Goal: Task Accomplishment & Management: Manage account settings

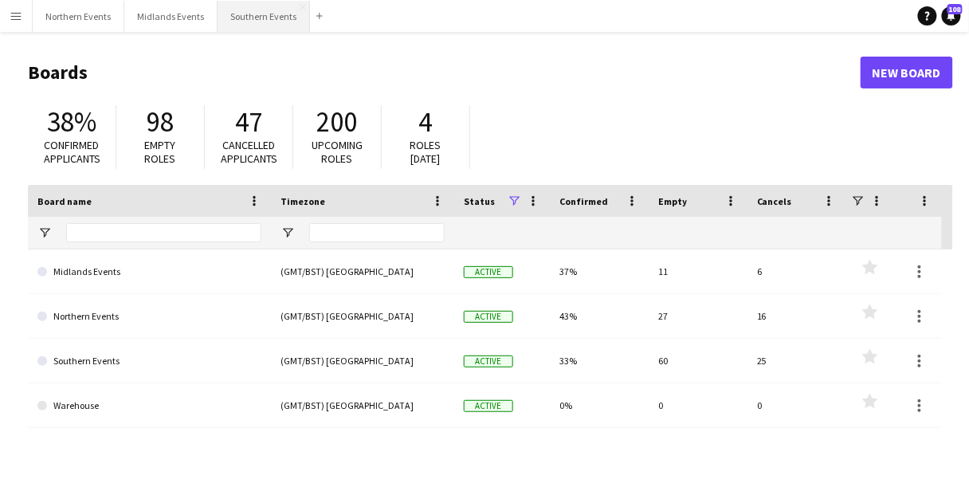
click at [249, 22] on button "Southern Events Close" at bounding box center [263, 16] width 92 height 31
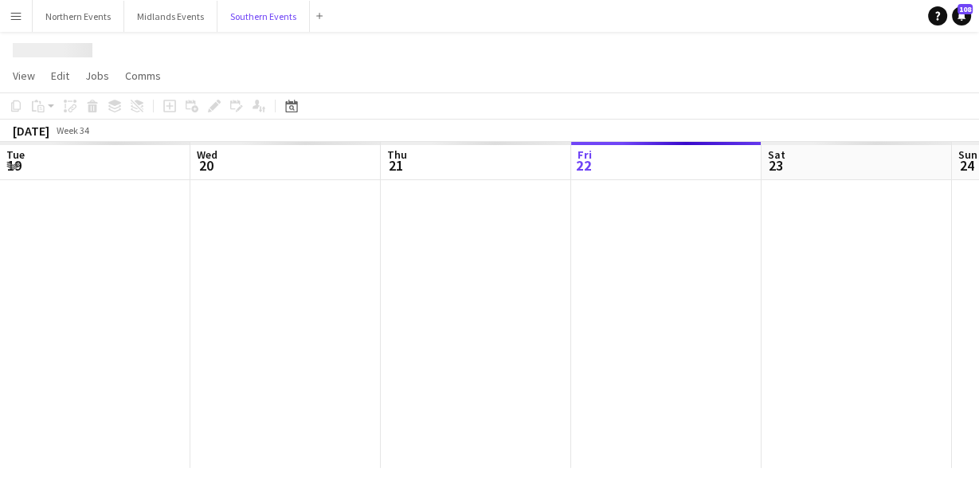
scroll to position [0, 381]
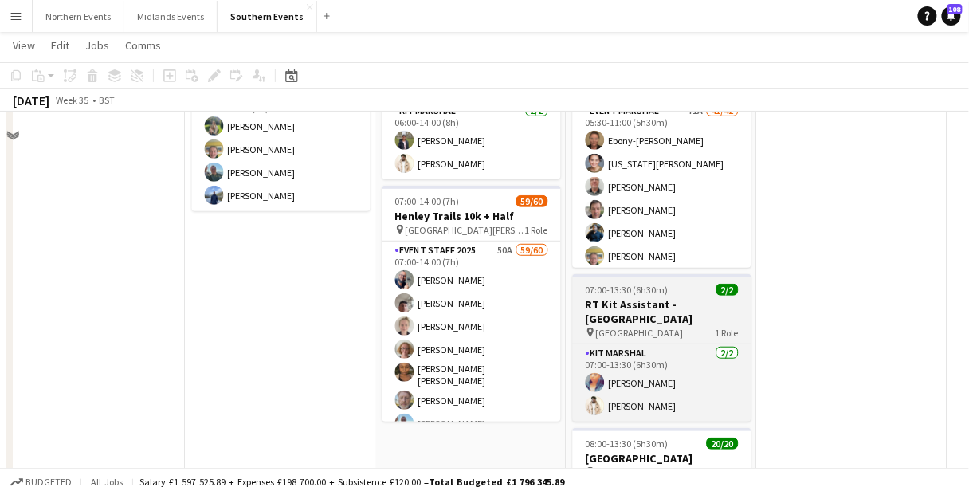
scroll to position [191, 0]
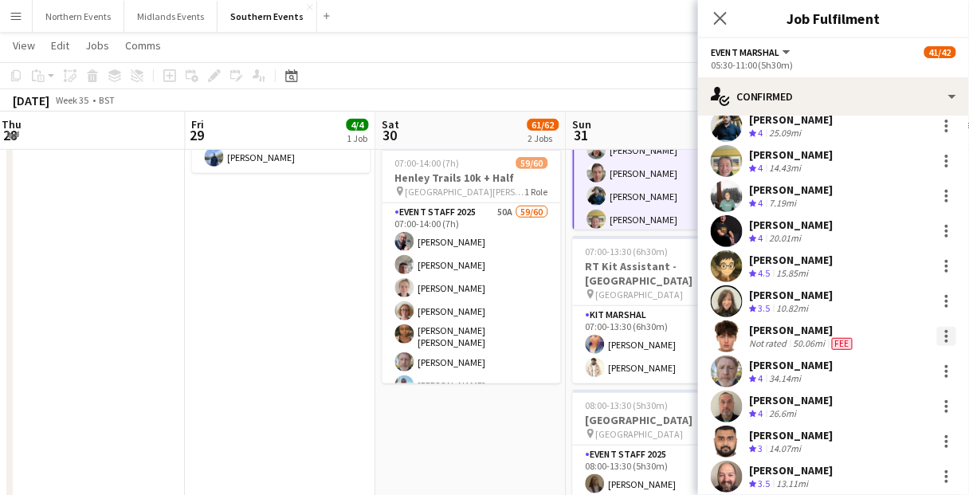
click at [937, 339] on div at bounding box center [946, 336] width 19 height 19
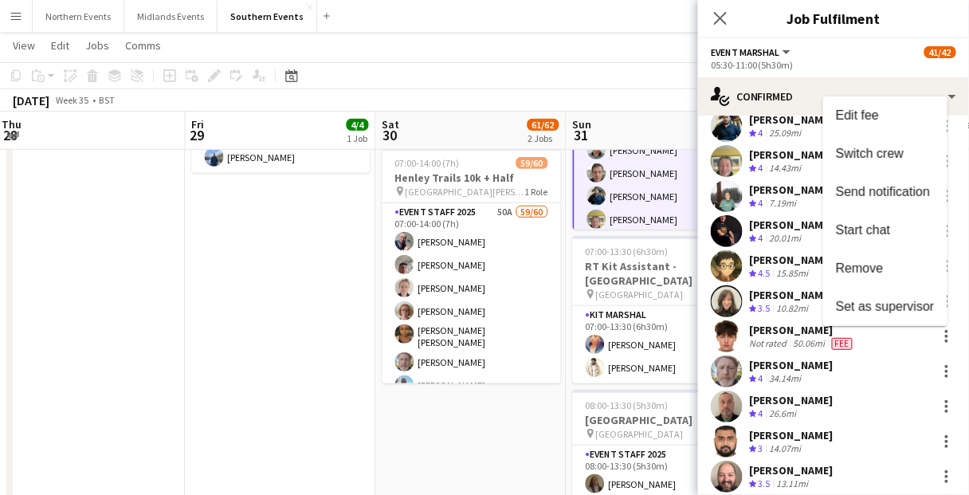
click at [811, 24] on div at bounding box center [484, 247] width 969 height 495
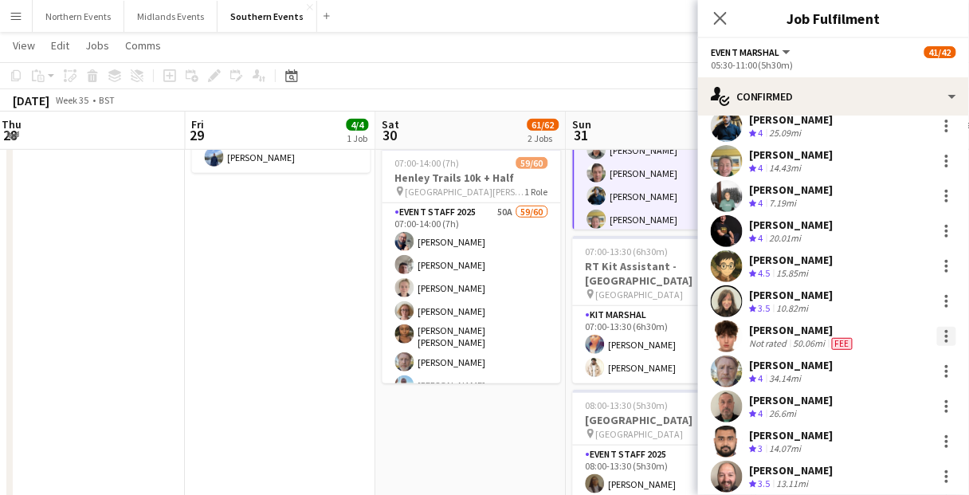
click at [939, 335] on div at bounding box center [946, 336] width 19 height 19
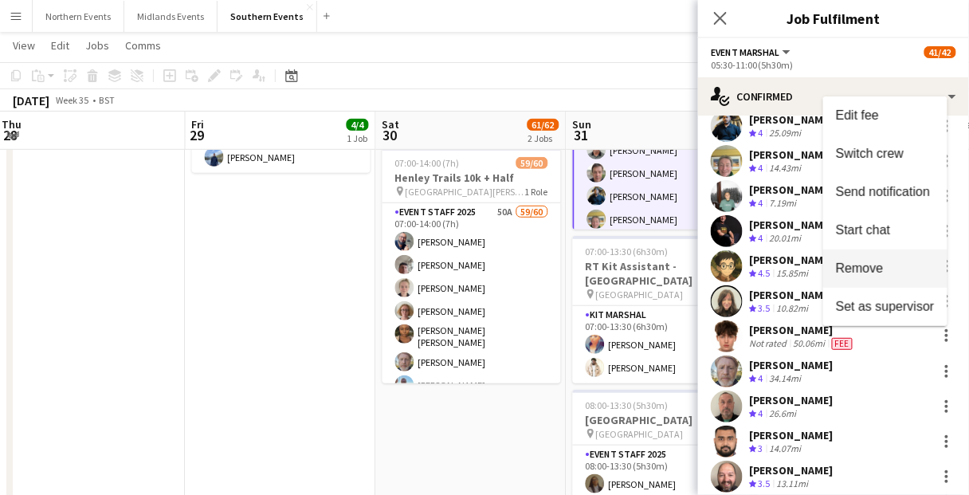
click at [869, 272] on span "Remove" at bounding box center [860, 268] width 48 height 14
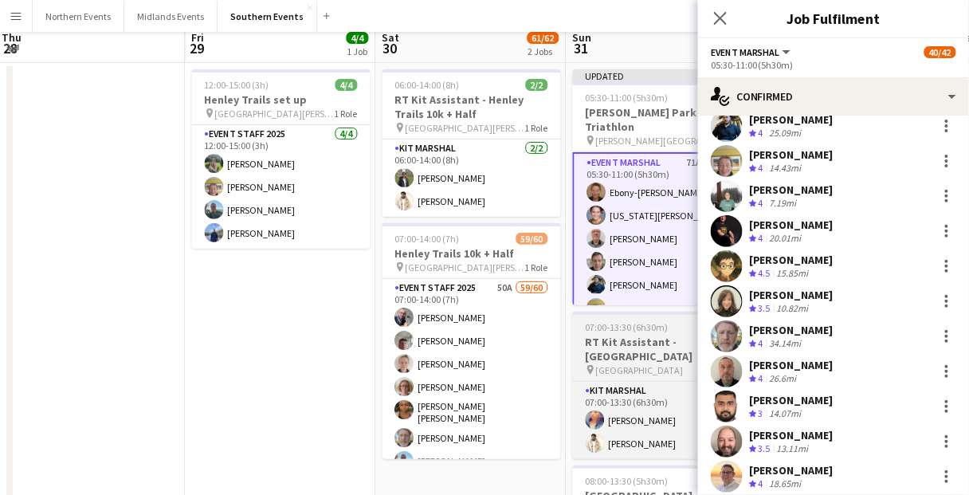
scroll to position [0, 0]
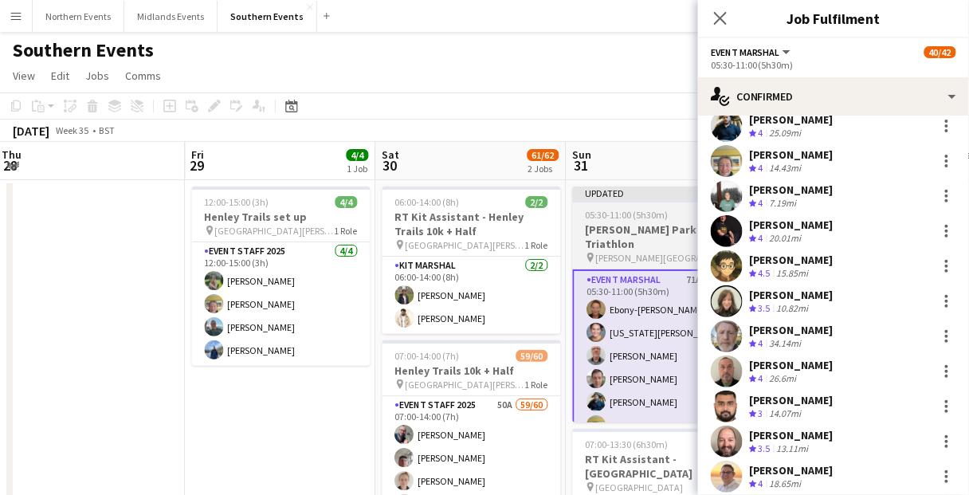
click at [628, 229] on h3 "[PERSON_NAME] Park Triathlon" at bounding box center [662, 236] width 178 height 29
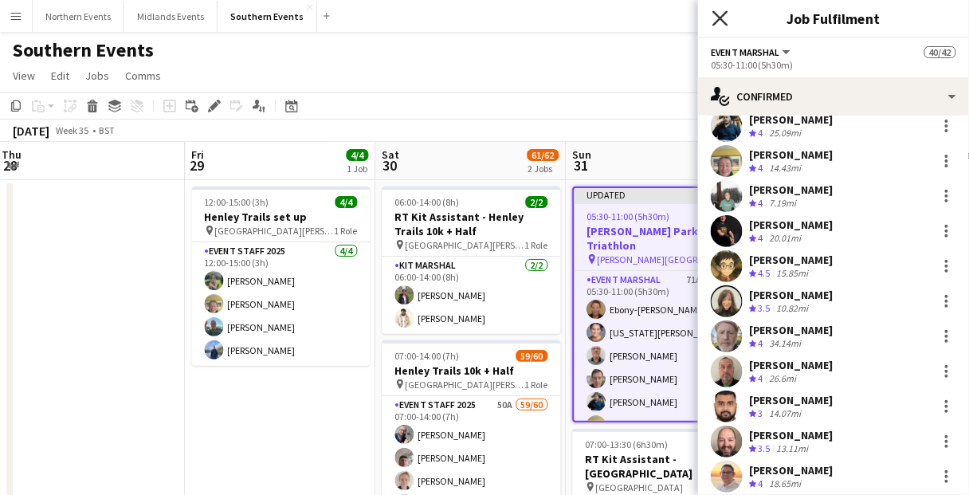
click at [724, 22] on icon at bounding box center [719, 17] width 15 height 15
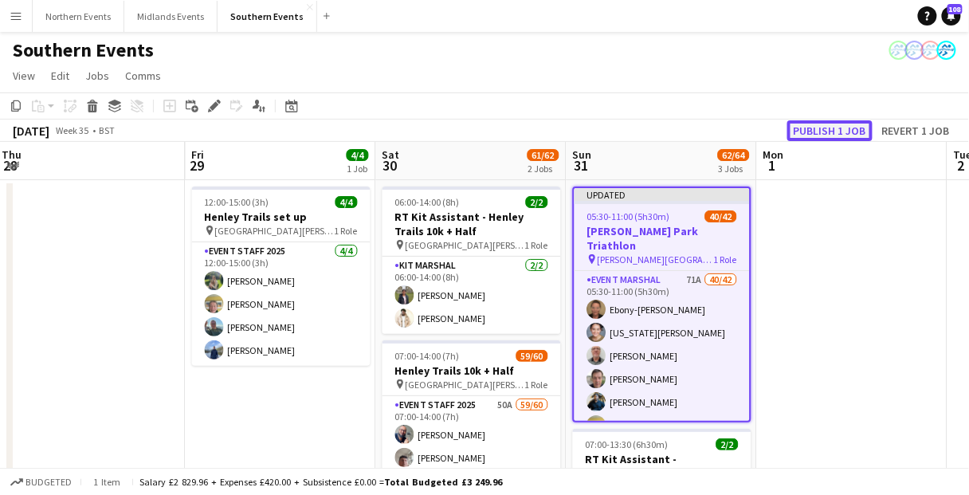
click at [824, 131] on button "Publish 1 job" at bounding box center [829, 130] width 85 height 21
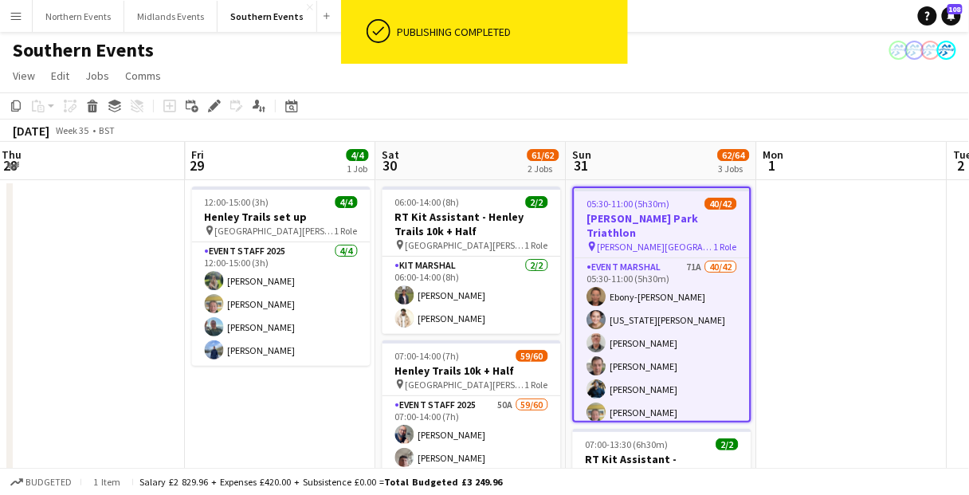
click at [780, 27] on app-navbar "Menu Boards Boards Boards All jobs Status Workforce Workforce My Workforce Recr…" at bounding box center [484, 16] width 969 height 32
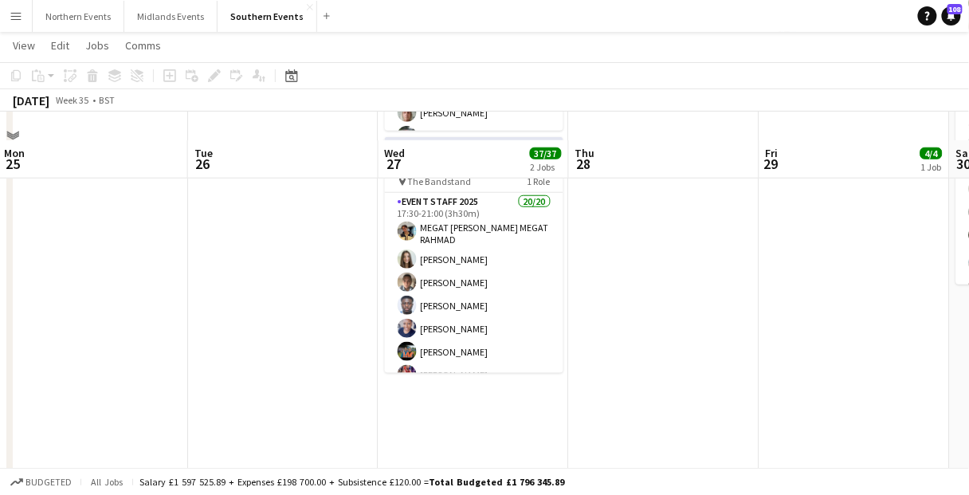
scroll to position [319, 0]
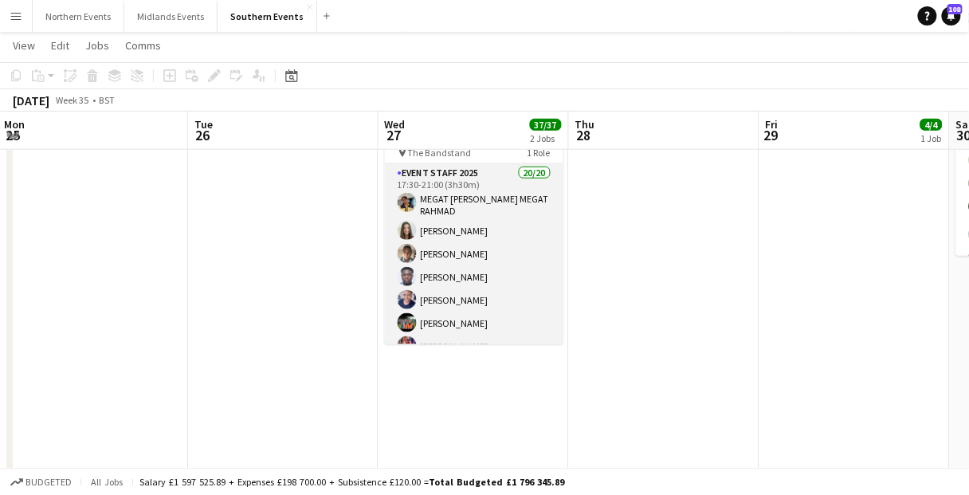
click at [533, 279] on app-card-role "Event Staff 2025 20/20 17:30-21:00 (3h30m) [PERSON_NAME] [PERSON_NAME] [PERSON_…" at bounding box center [474, 413] width 178 height 498
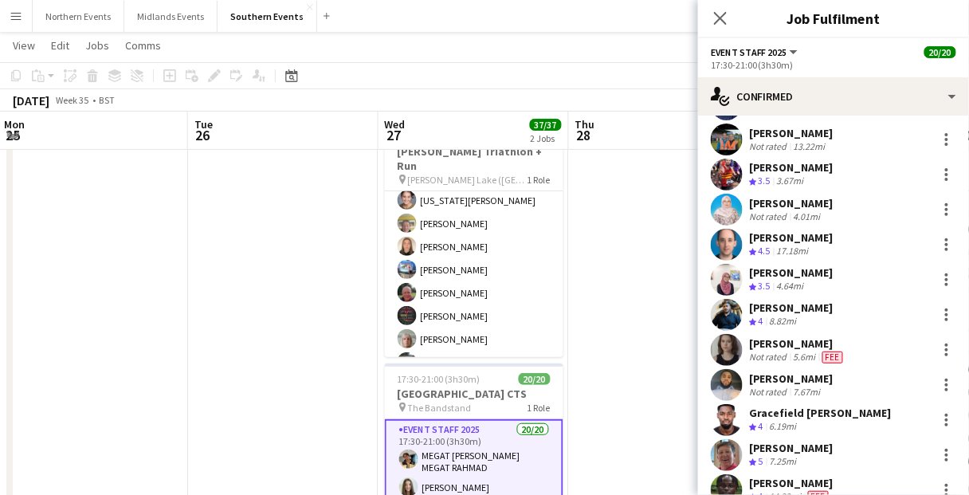
scroll to position [255, 0]
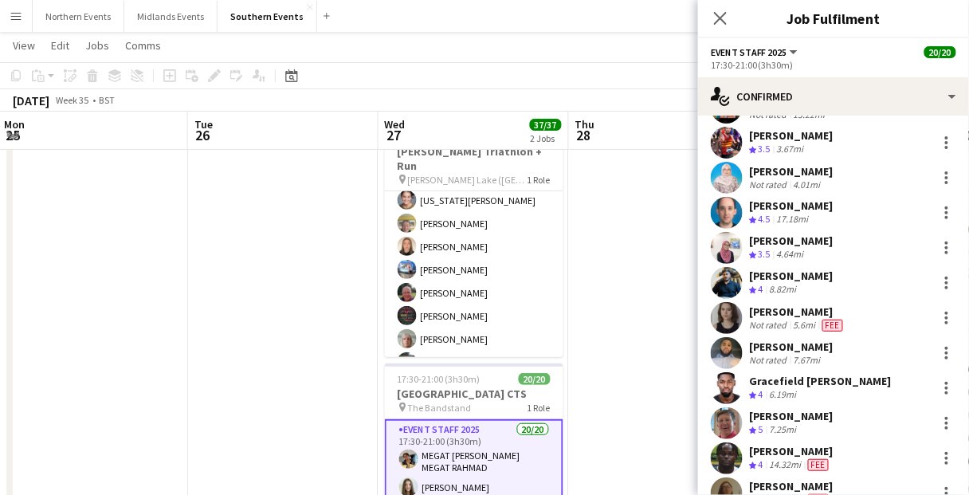
click at [893, 254] on div "[PERSON_NAME] Crew rating 3.5 4.64mi" at bounding box center [833, 248] width 271 height 32
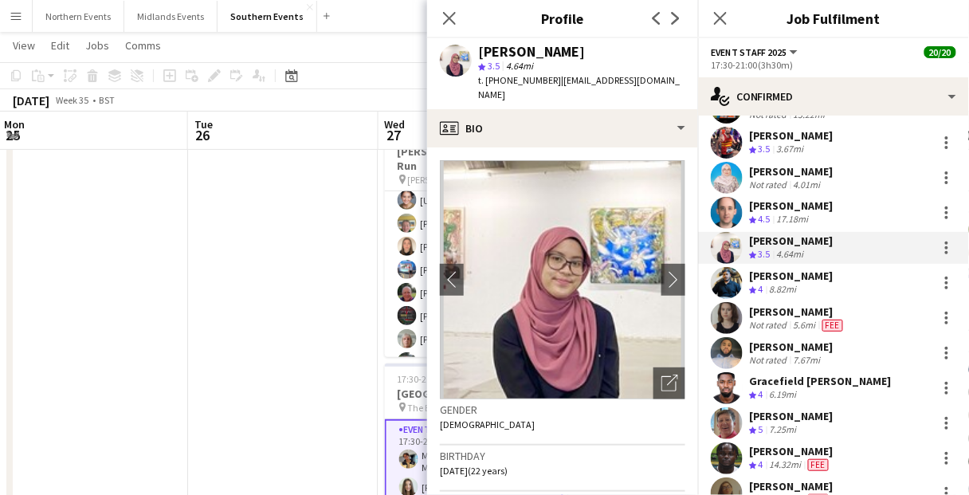
drag, startPoint x: 644, startPoint y: 54, endPoint x: 472, endPoint y: 54, distance: 171.3
click at [472, 54] on div "[PERSON_NAME] star 3.5 4.64mi t. [PHONE_NUMBER] | [EMAIL_ADDRESS][DOMAIN_NAME]" at bounding box center [562, 73] width 271 height 71
copy div "[PERSON_NAME]"
click at [459, 17] on app-icon "Close pop-in" at bounding box center [449, 18] width 23 height 23
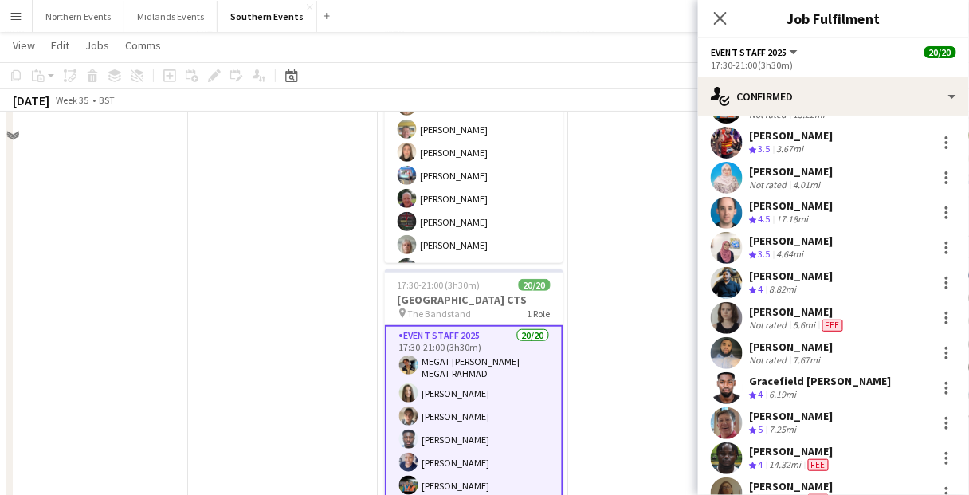
scroll to position [191, 0]
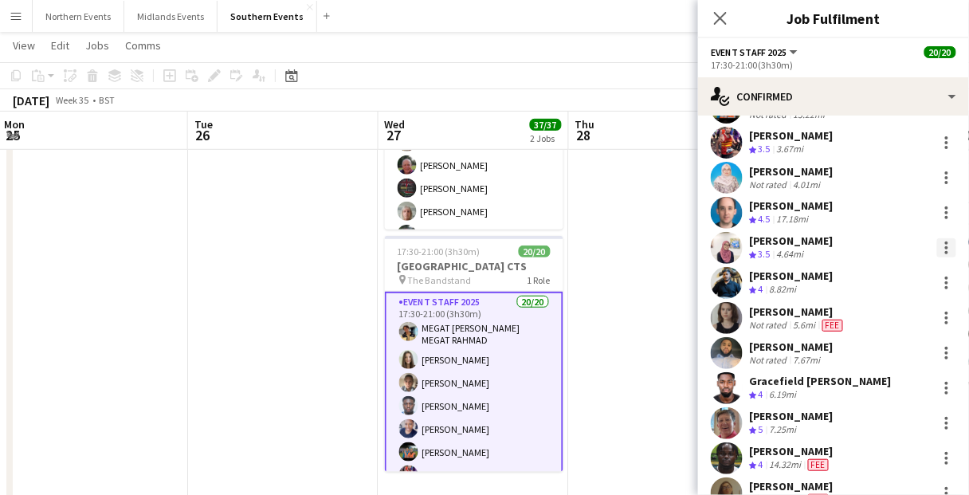
click at [945, 251] on div at bounding box center [946, 252] width 3 height 3
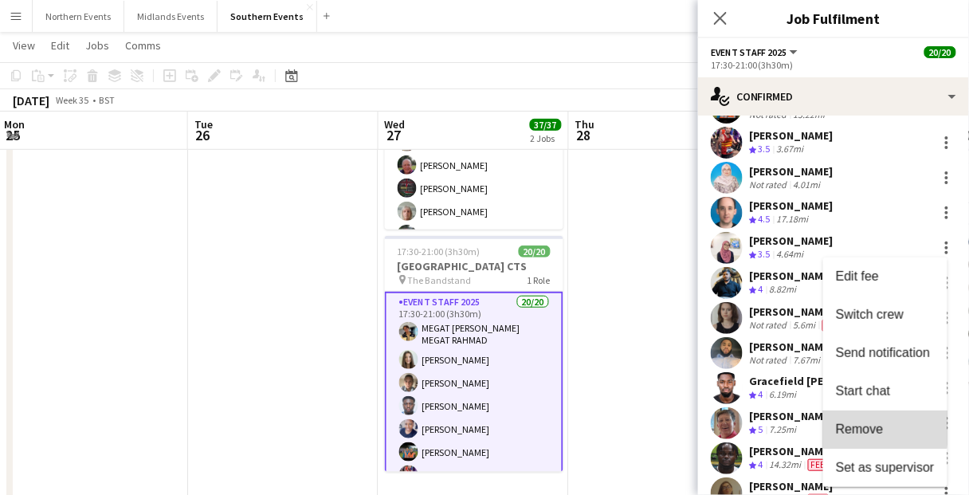
click at [876, 426] on span "Remove" at bounding box center [860, 429] width 48 height 14
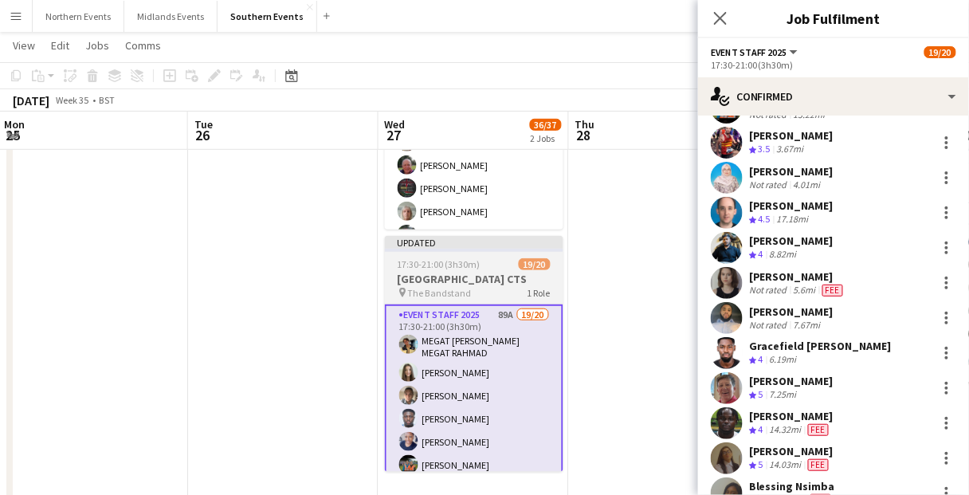
click at [470, 269] on span "17:30-21:00 (3h30m)" at bounding box center [439, 264] width 83 height 12
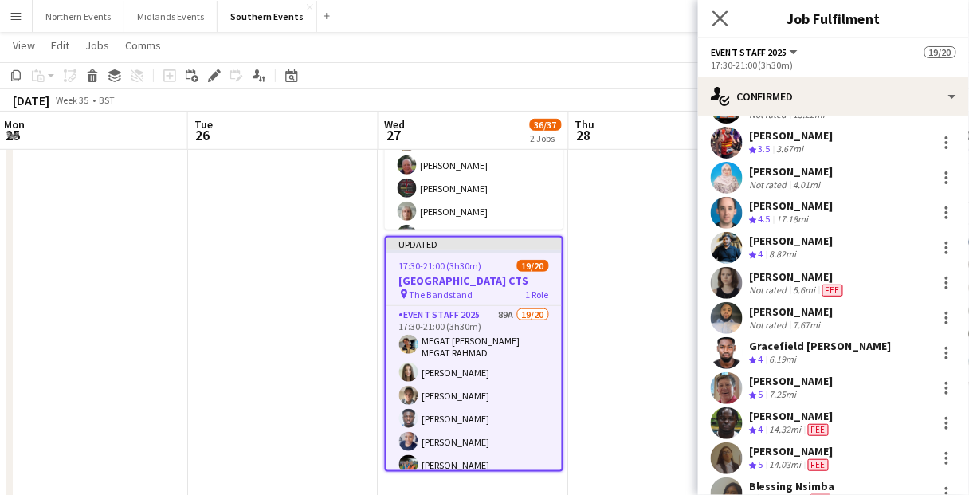
click at [711, 24] on app-icon "Close pop-in" at bounding box center [720, 18] width 23 height 23
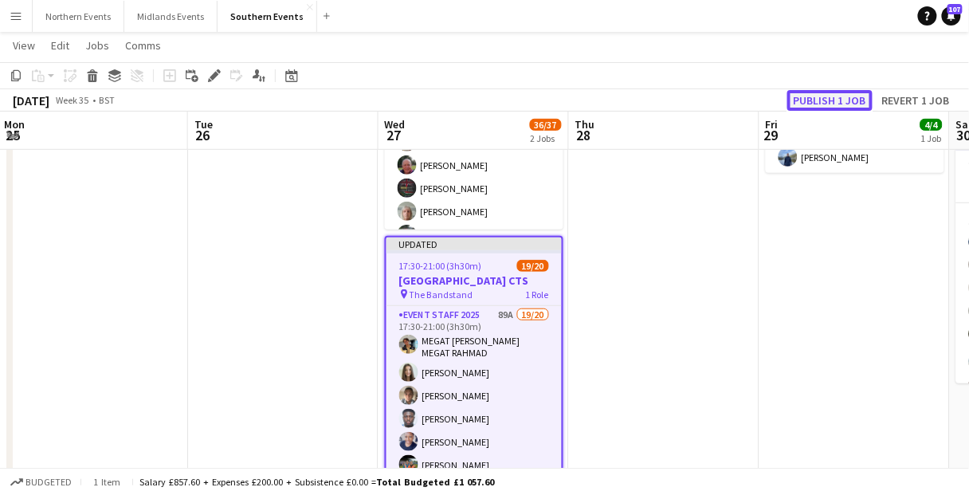
click at [822, 98] on button "Publish 1 job" at bounding box center [829, 100] width 85 height 21
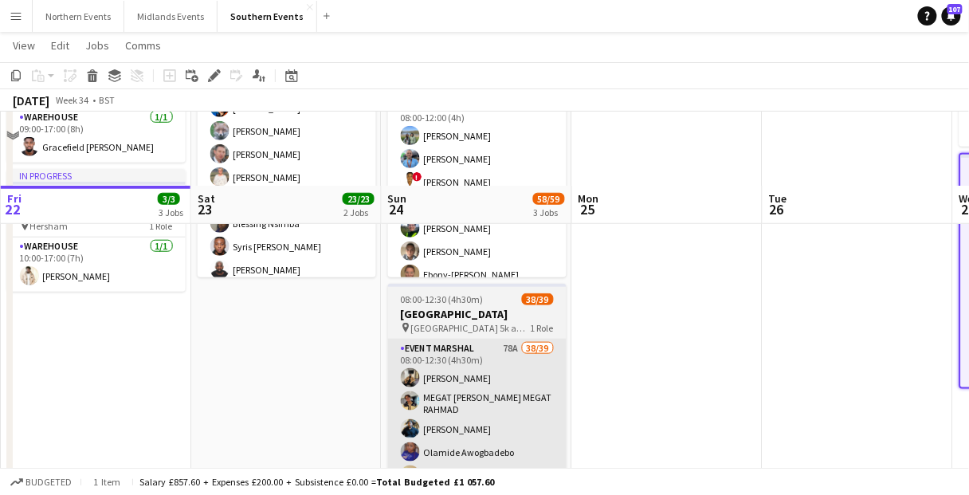
scroll to position [382, 0]
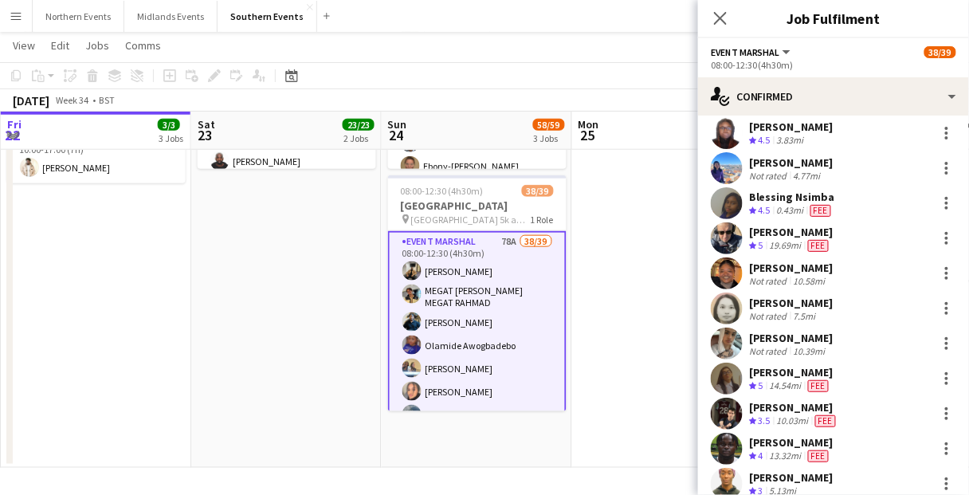
scroll to position [701, 0]
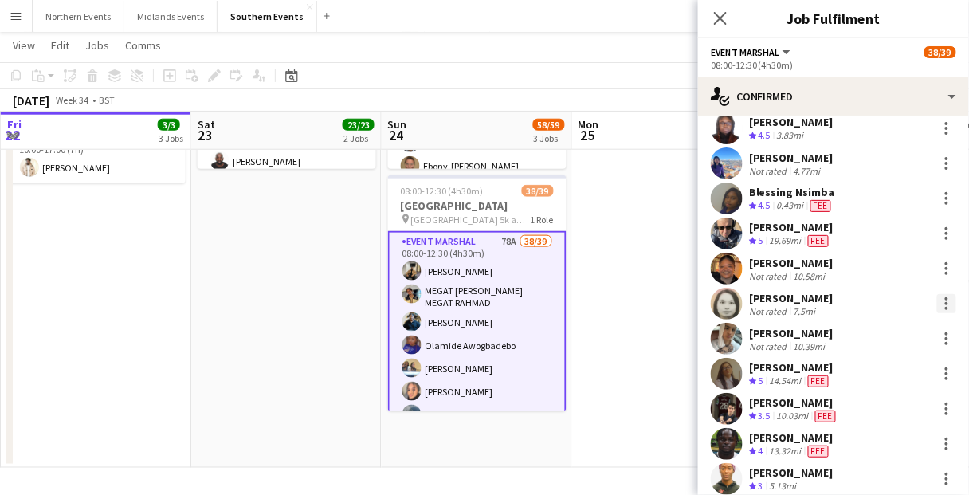
click at [940, 307] on div at bounding box center [946, 303] width 19 height 19
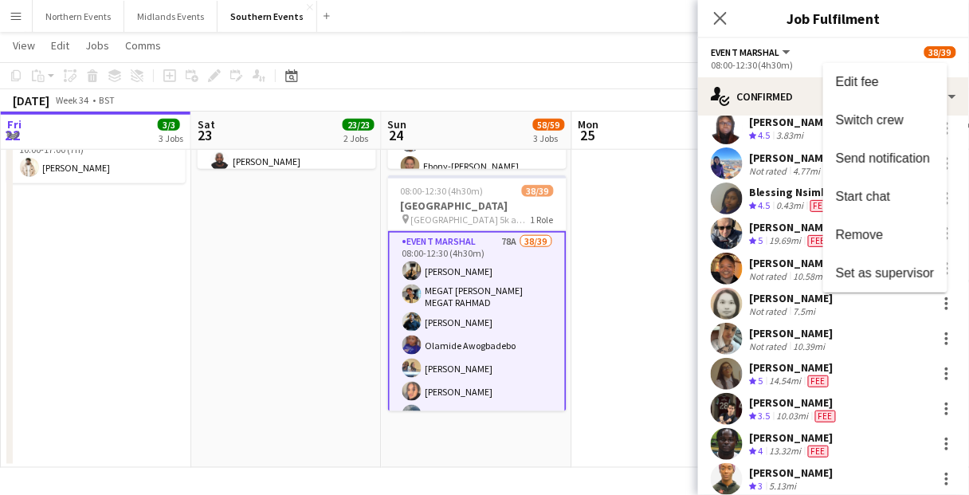
click at [778, 22] on div at bounding box center [484, 247] width 969 height 495
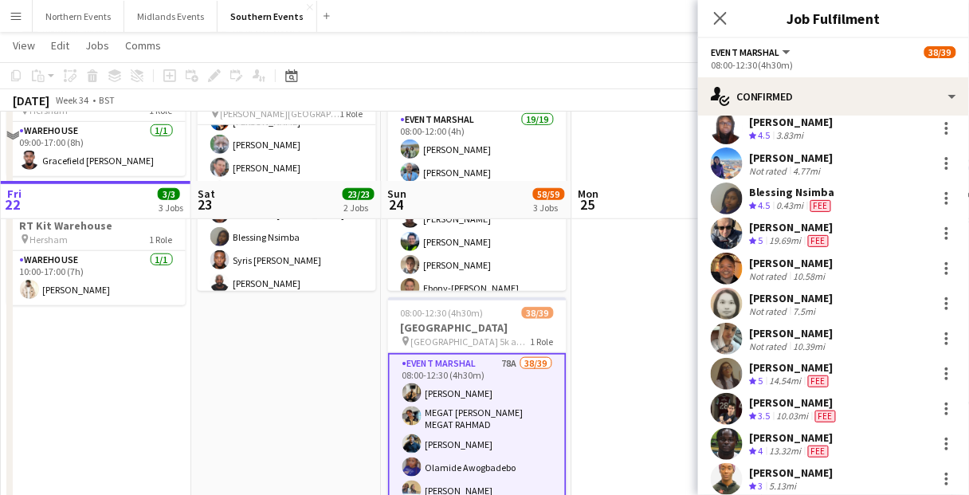
scroll to position [255, 0]
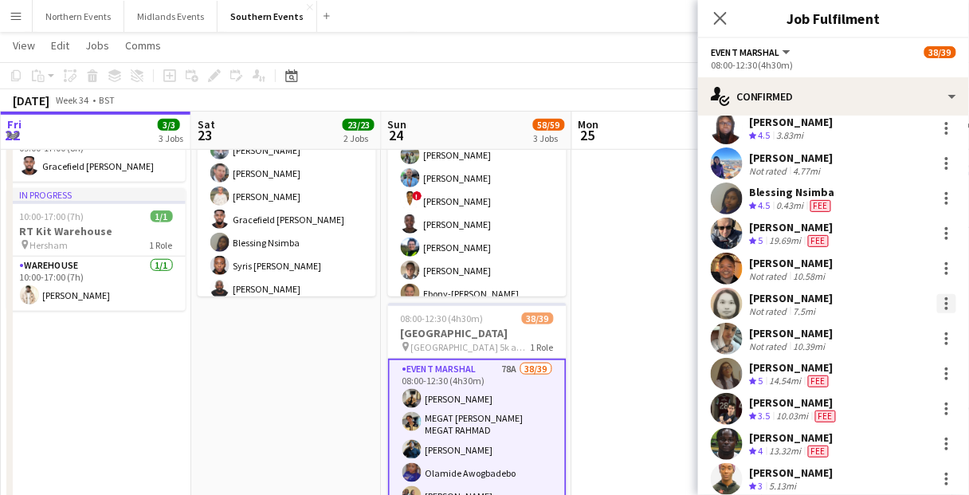
click at [939, 304] on div at bounding box center [946, 303] width 19 height 19
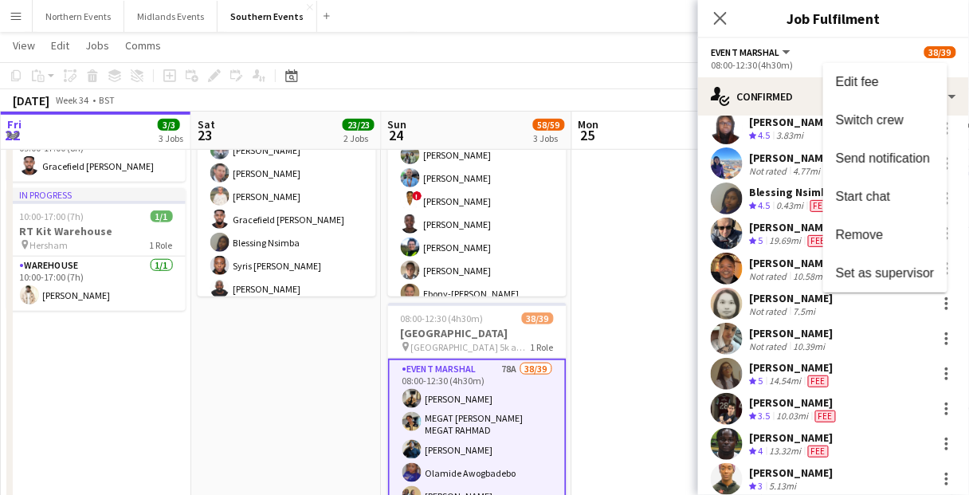
click at [777, 293] on div at bounding box center [484, 247] width 969 height 495
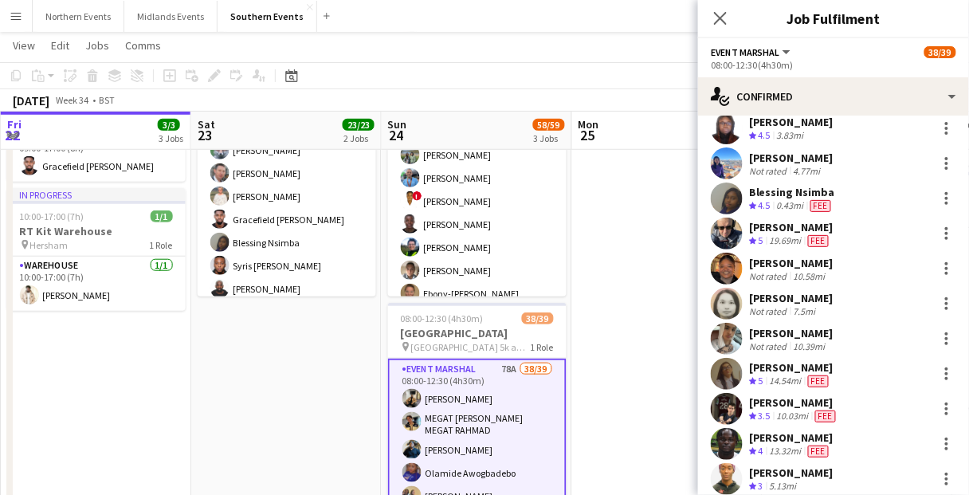
click at [789, 303] on div "[PERSON_NAME]" at bounding box center [791, 298] width 84 height 14
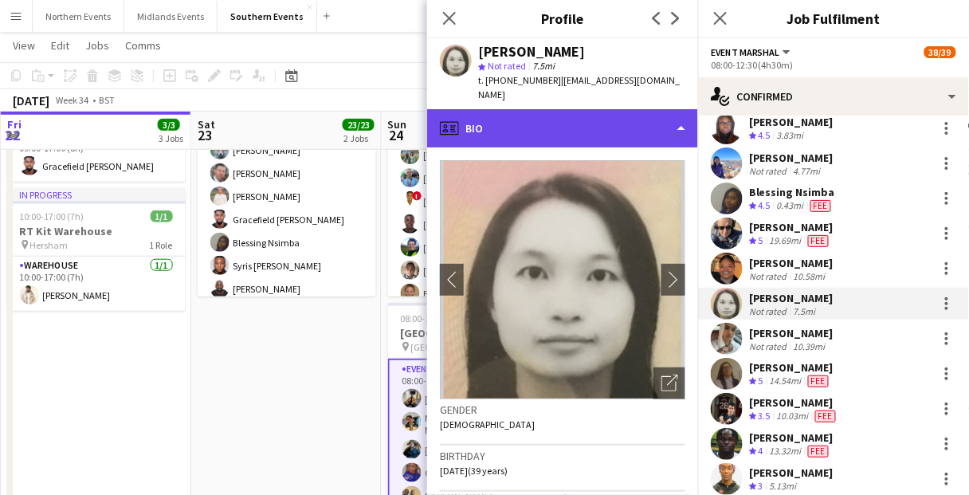
click at [561, 111] on div "profile Bio" at bounding box center [562, 128] width 271 height 38
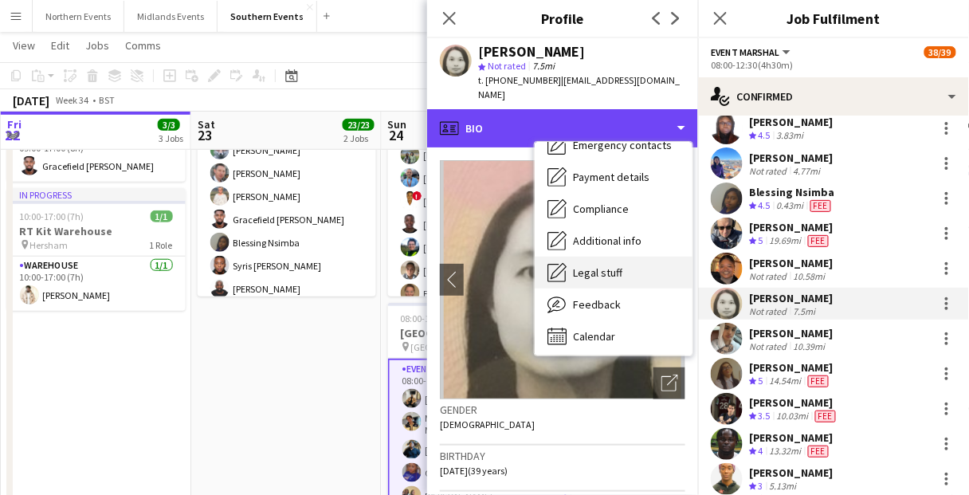
scroll to position [150, 0]
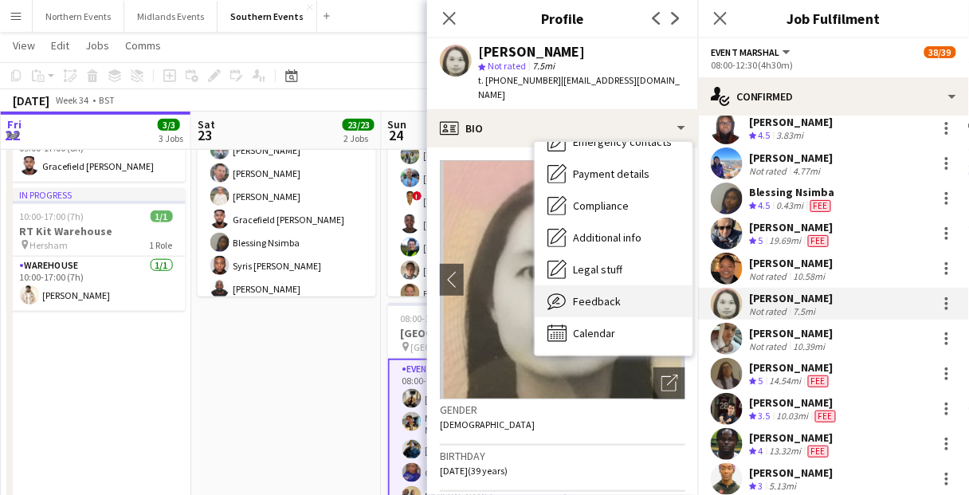
click at [600, 294] on span "Feedback" at bounding box center [597, 301] width 48 height 14
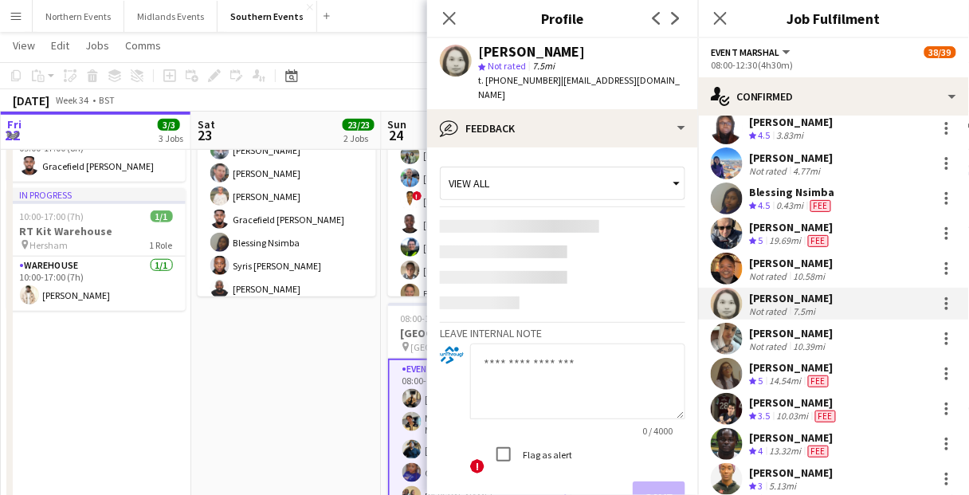
click at [525, 365] on textarea at bounding box center [577, 381] width 215 height 76
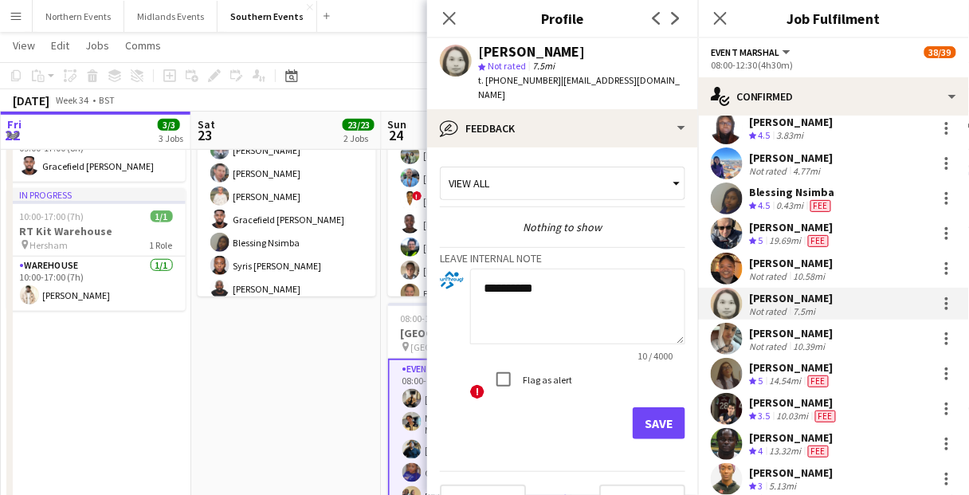
type textarea "**********"
click at [525, 374] on label "Flag as alert" at bounding box center [545, 380] width 53 height 12
click at [605, 280] on textarea "**********" at bounding box center [577, 306] width 215 height 76
click at [652, 407] on button "Save" at bounding box center [659, 423] width 53 height 32
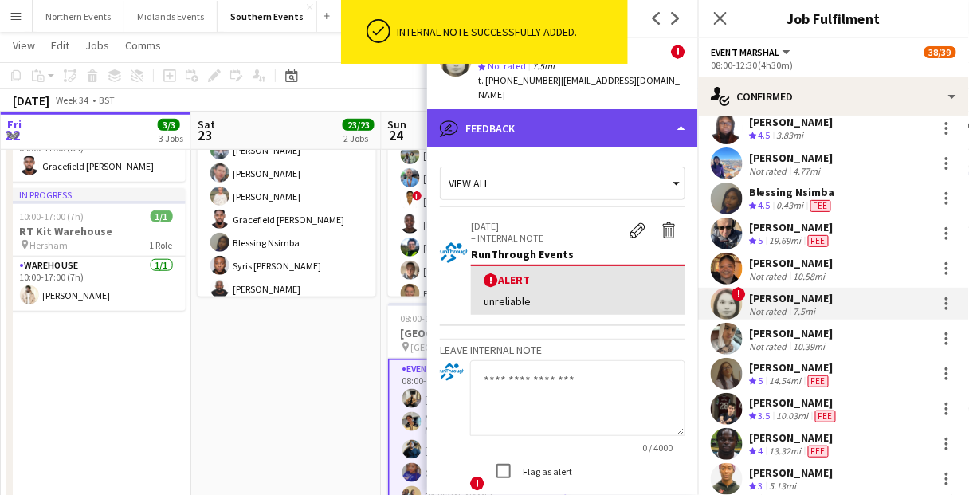
click at [510, 109] on div "bubble-pencil Feedback" at bounding box center [562, 128] width 271 height 38
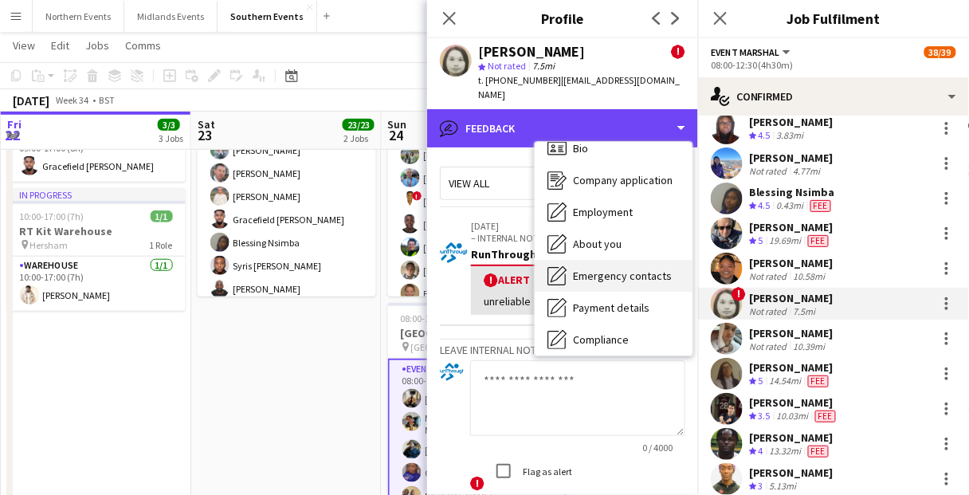
scroll to position [0, 0]
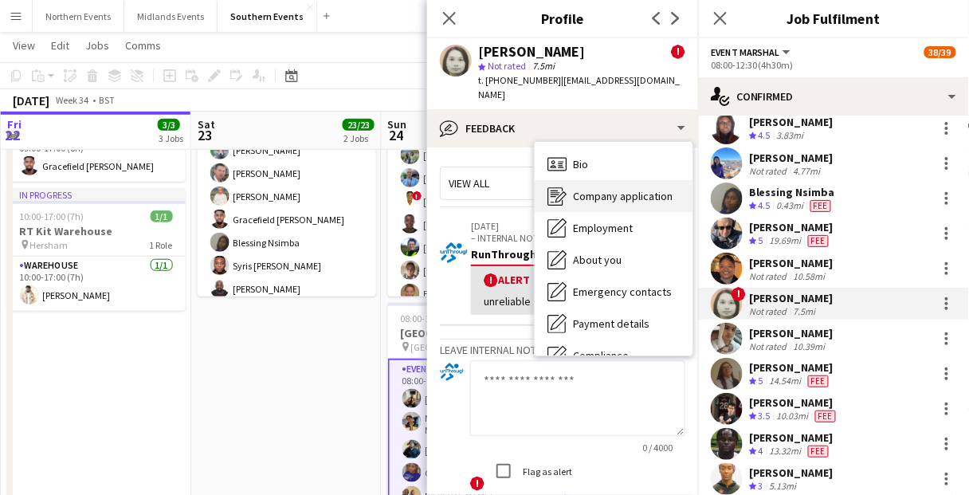
click at [612, 188] on div "Company application Company application" at bounding box center [614, 196] width 158 height 32
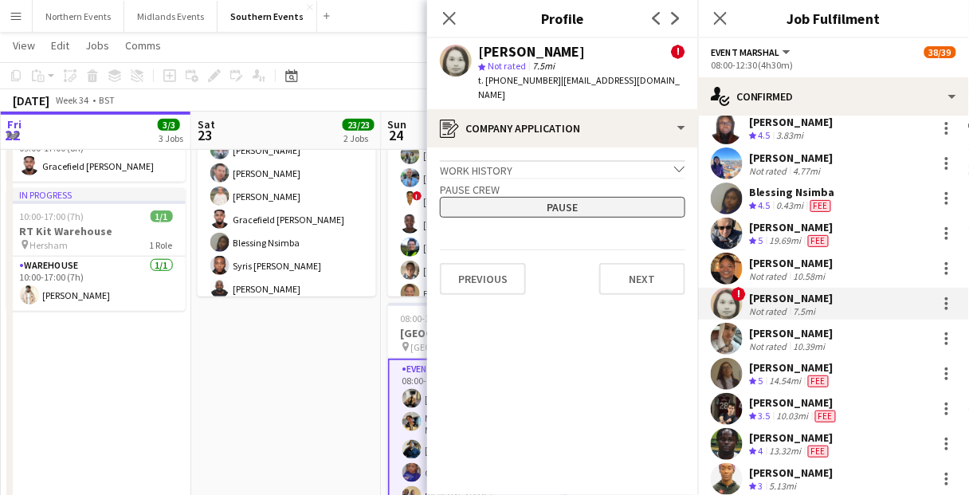
click at [574, 197] on button "Pause" at bounding box center [562, 207] width 245 height 21
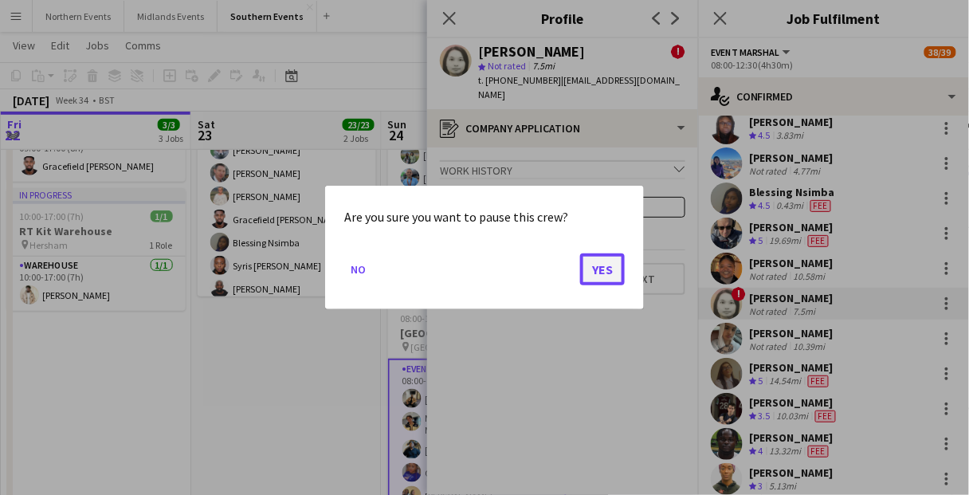
click at [615, 272] on button "Yes" at bounding box center [602, 269] width 45 height 32
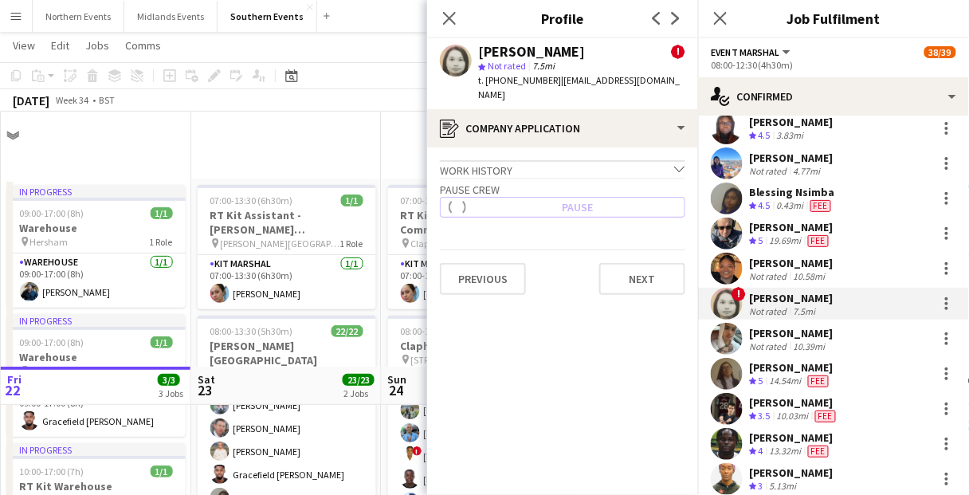
scroll to position [255, 0]
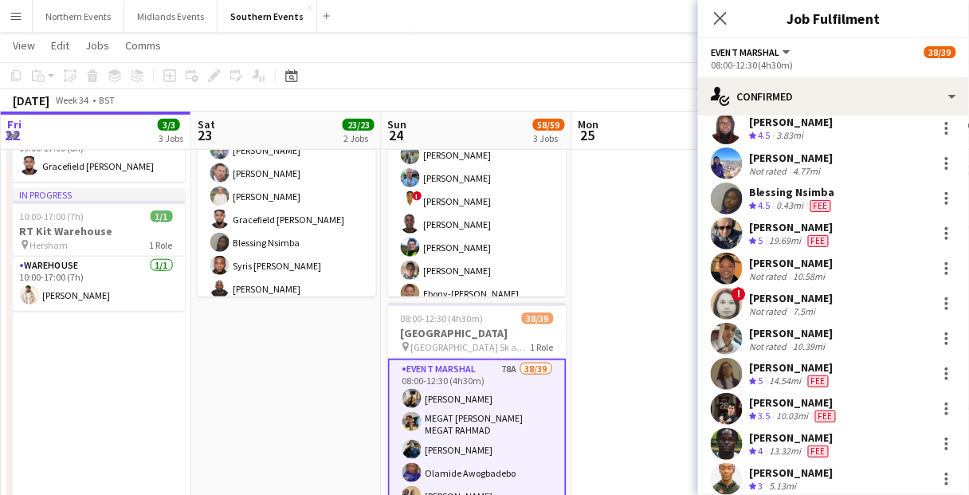
click at [716, 17] on icon "Close pop-in" at bounding box center [720, 18] width 13 height 13
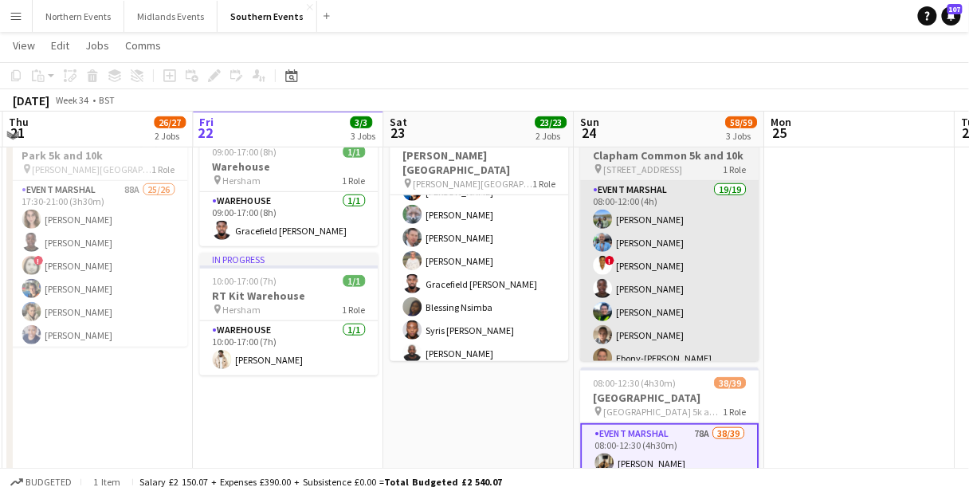
scroll to position [191, 0]
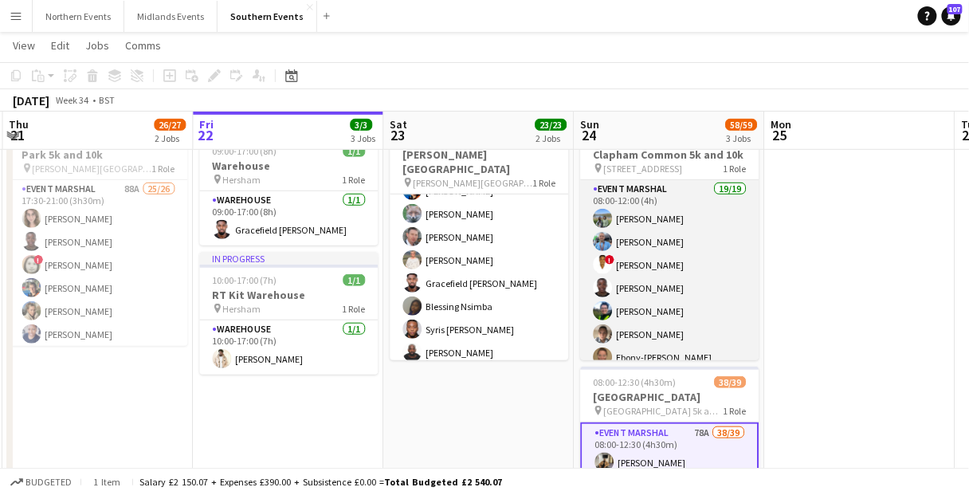
click at [702, 330] on app-card-role "Event Marshal 19/19 08:00-12:00 (4h) [PERSON_NAME] [PERSON_NAME] ! [PERSON_NAME…" at bounding box center [669, 417] width 178 height 475
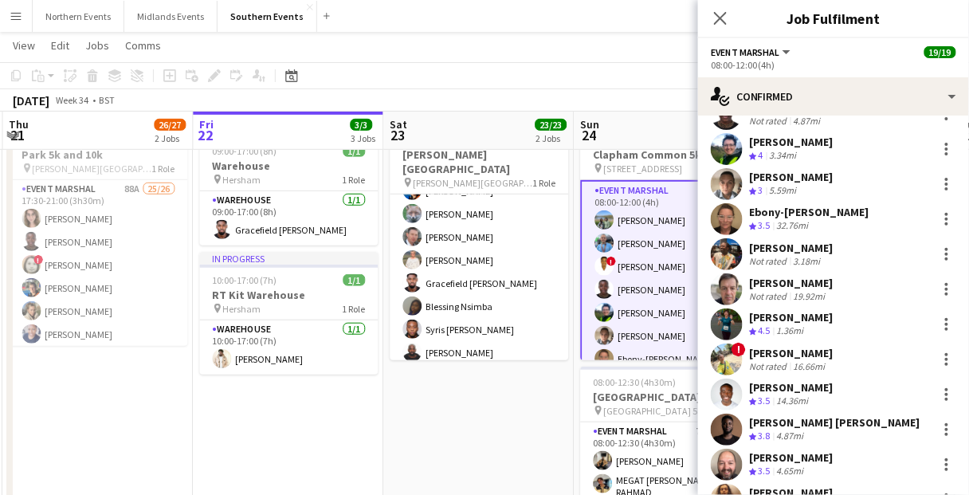
scroll to position [255, 0]
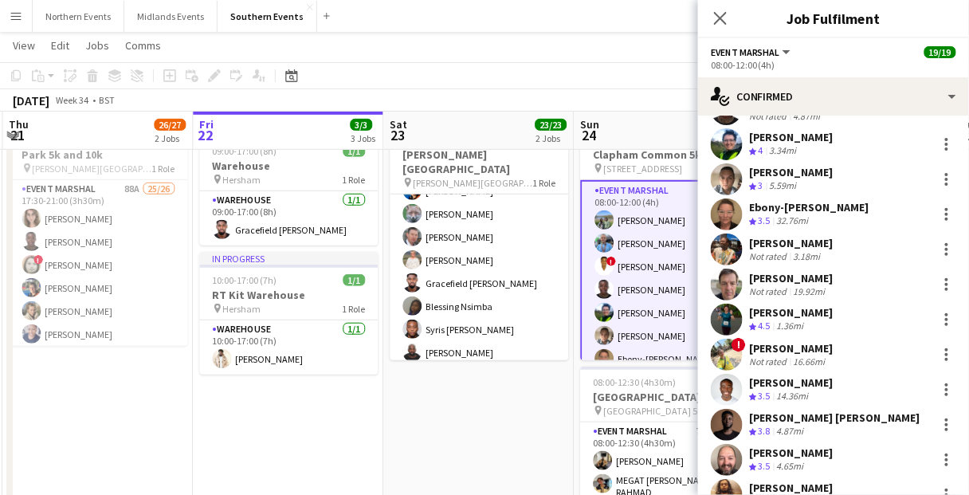
click at [774, 348] on div "[PERSON_NAME]" at bounding box center [791, 348] width 84 height 14
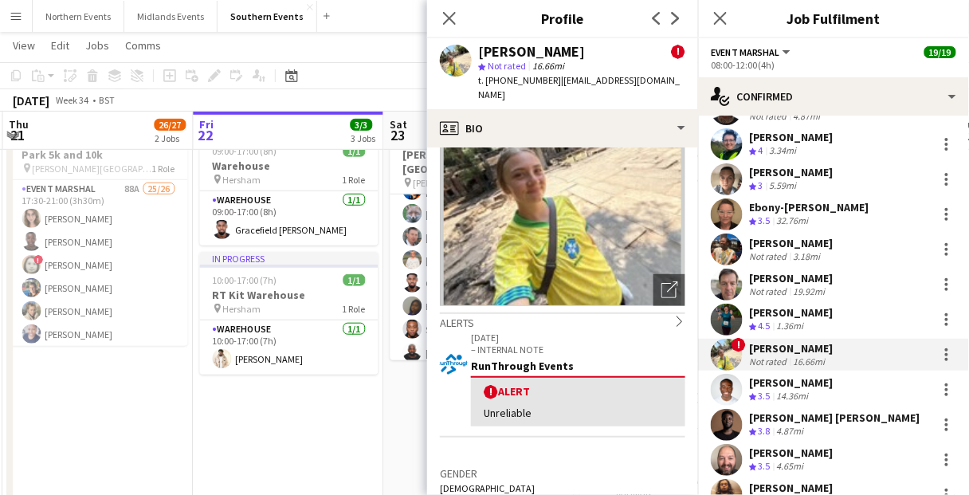
scroll to position [0, 0]
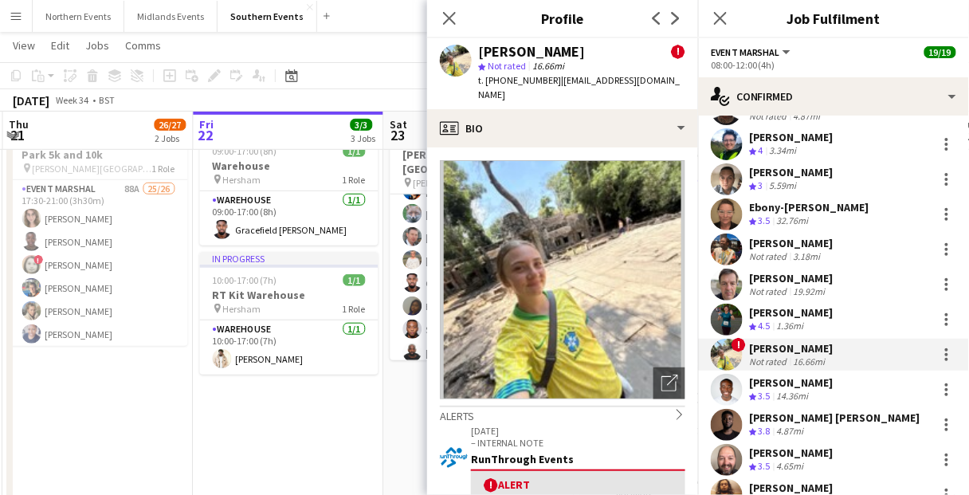
click at [395, 22] on app-navbar "Menu Boards Boards Boards All jobs Status Workforce Workforce My Workforce Recr…" at bounding box center [484, 16] width 969 height 32
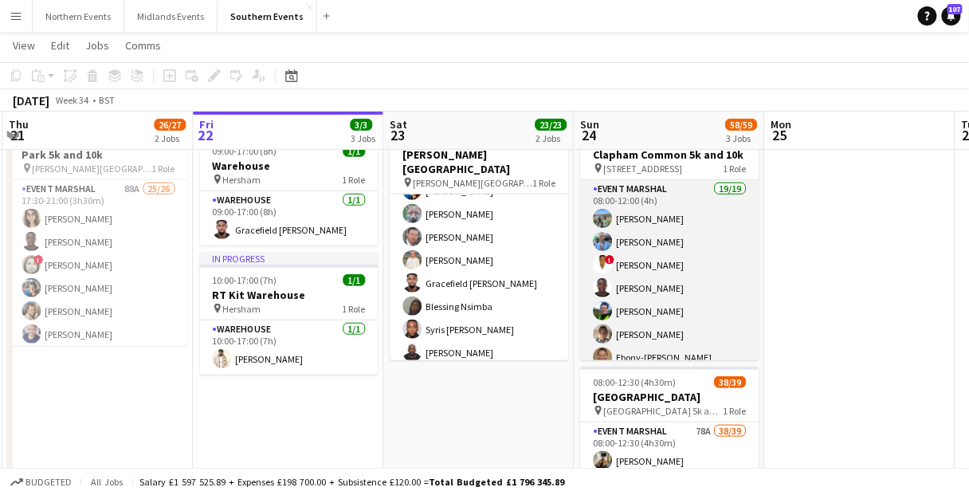
click at [692, 282] on app-card-role "Event Marshal 19/19 08:00-12:00 (4h) [PERSON_NAME] [PERSON_NAME] ! [PERSON_NAME…" at bounding box center [669, 417] width 178 height 475
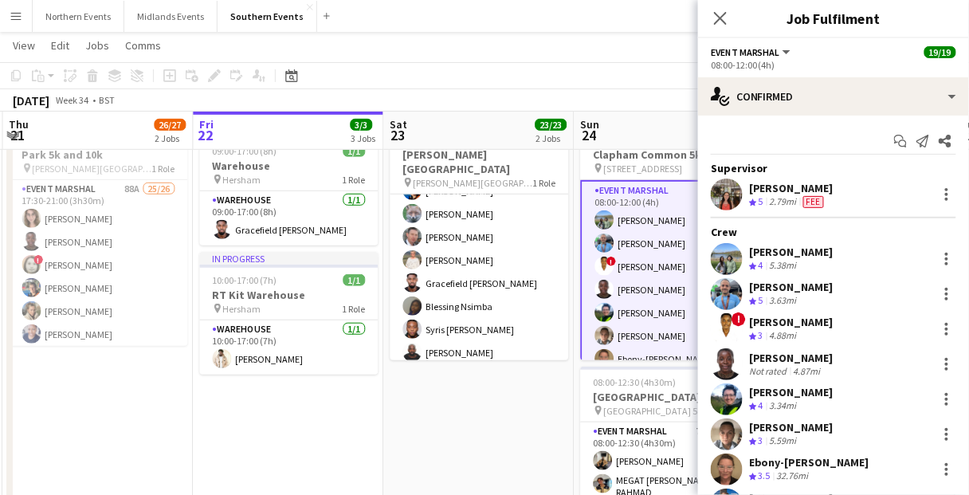
drag, startPoint x: 712, startPoint y: 64, endPoint x: 788, endPoint y: 66, distance: 75.7
click at [788, 66] on div "08:00-12:00 (4h)" at bounding box center [833, 65] width 245 height 12
copy div "08:00-12:00 (4h)"
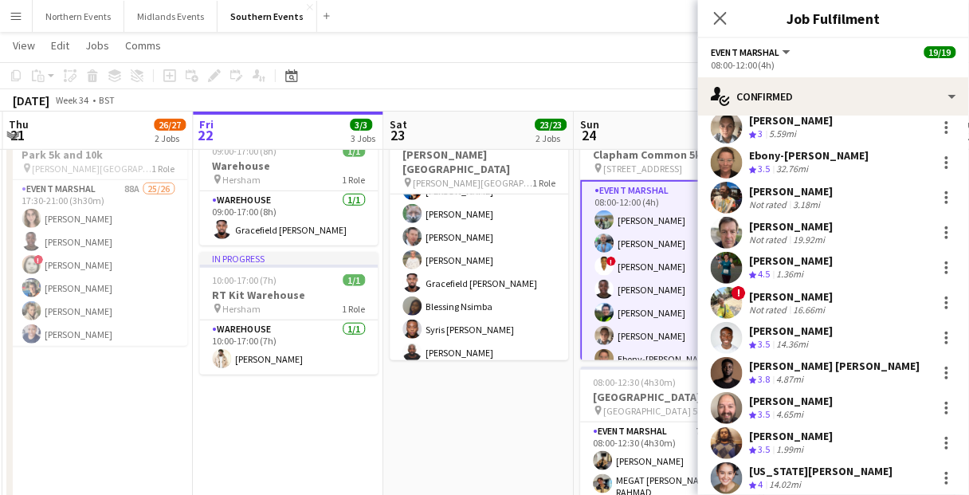
scroll to position [319, 0]
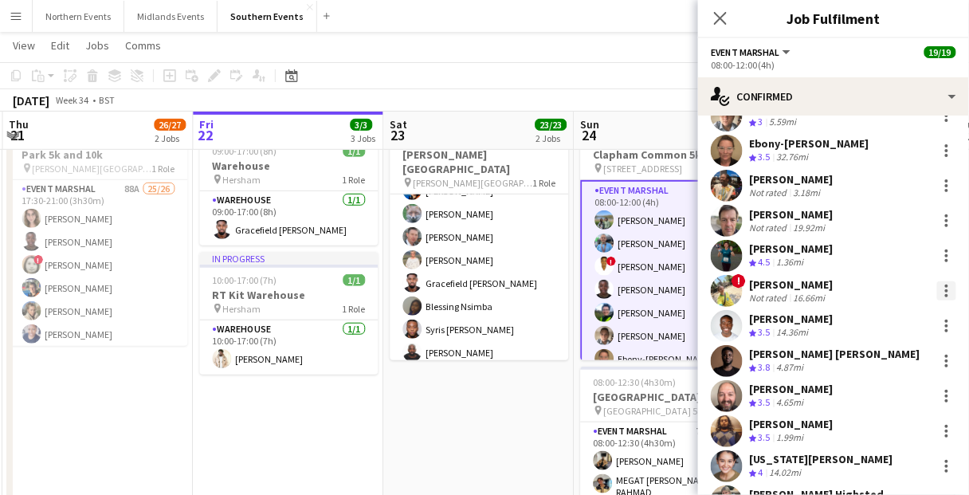
click at [945, 289] on div at bounding box center [946, 290] width 3 height 3
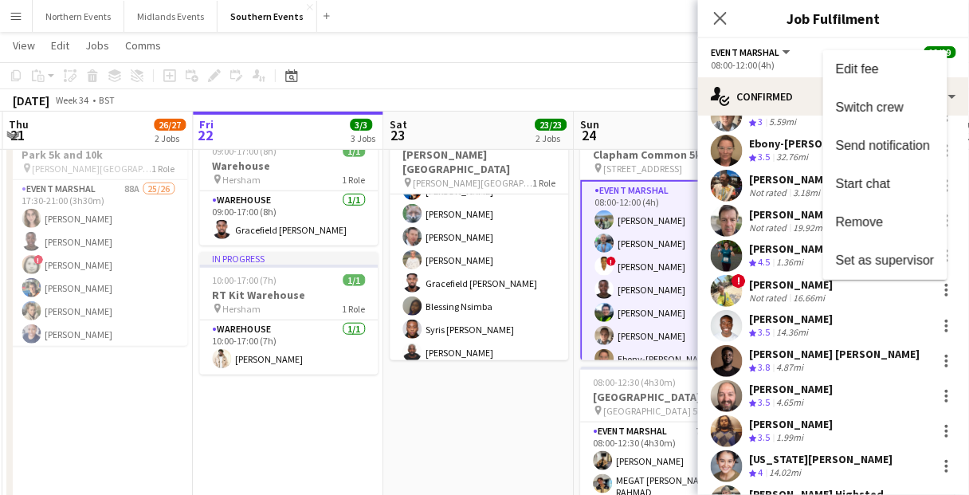
click at [824, 294] on div at bounding box center [484, 247] width 969 height 495
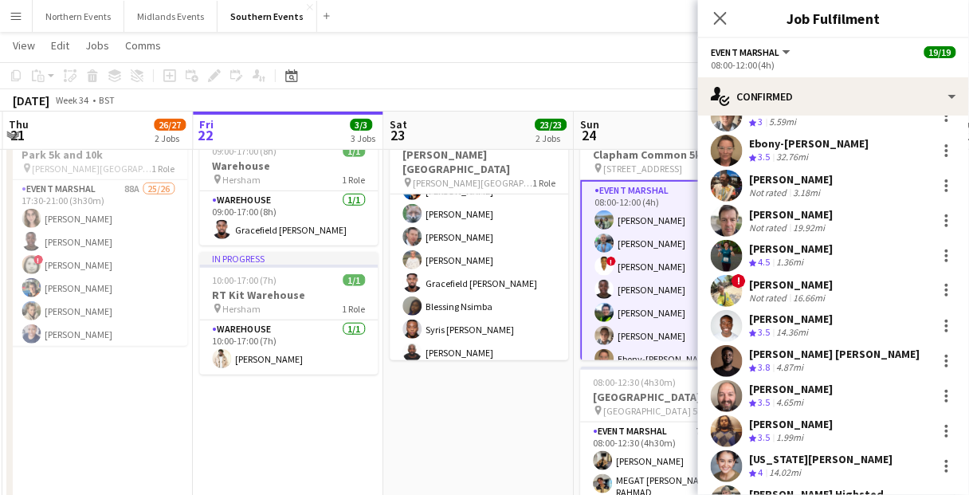
click at [789, 289] on div "[PERSON_NAME]" at bounding box center [791, 284] width 84 height 14
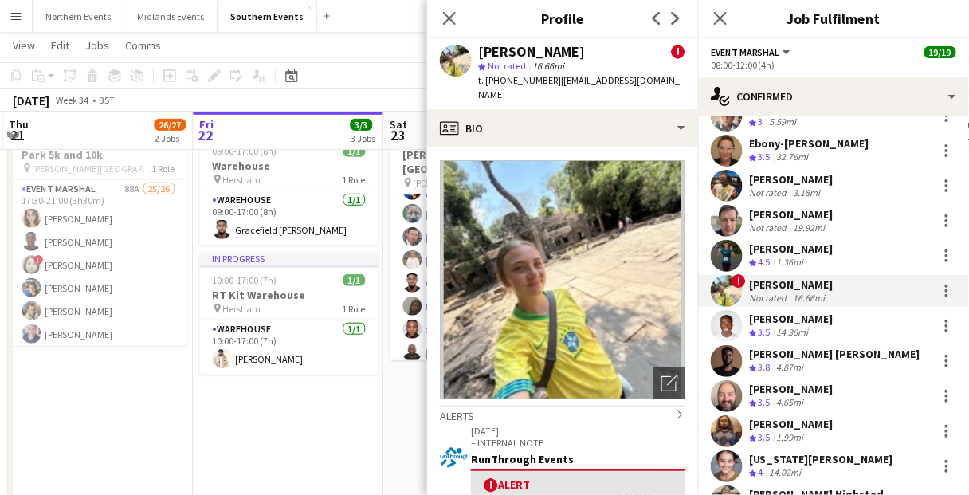
click at [570, 84] on span "| [EMAIL_ADDRESS][DOMAIN_NAME]" at bounding box center [579, 87] width 202 height 26
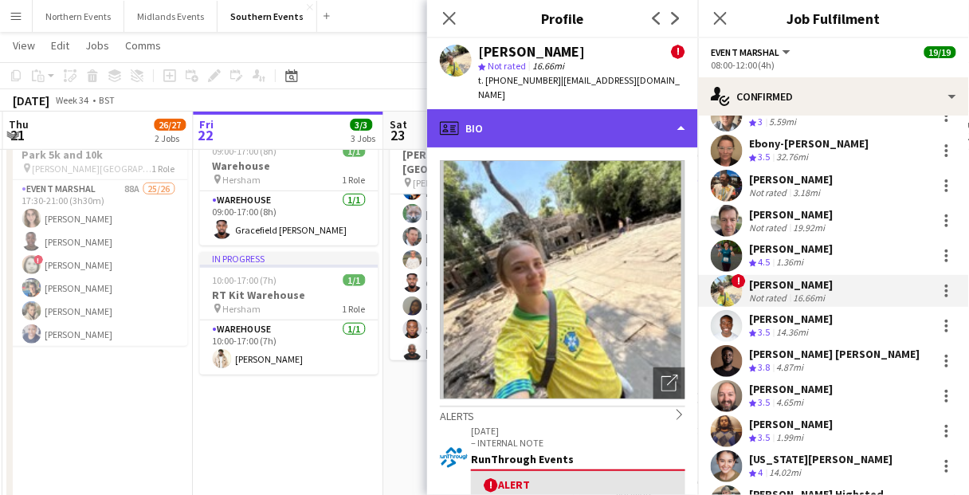
click at [589, 112] on div "profile Bio" at bounding box center [562, 128] width 271 height 38
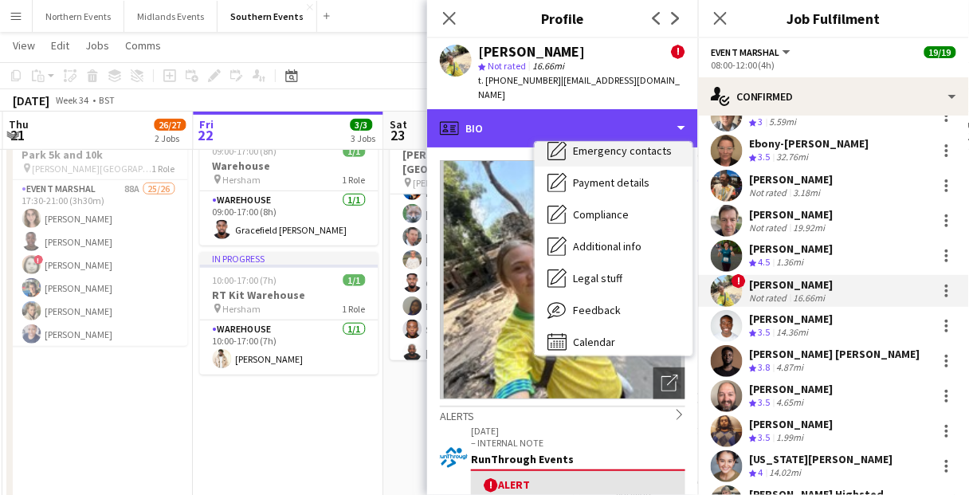
scroll to position [150, 0]
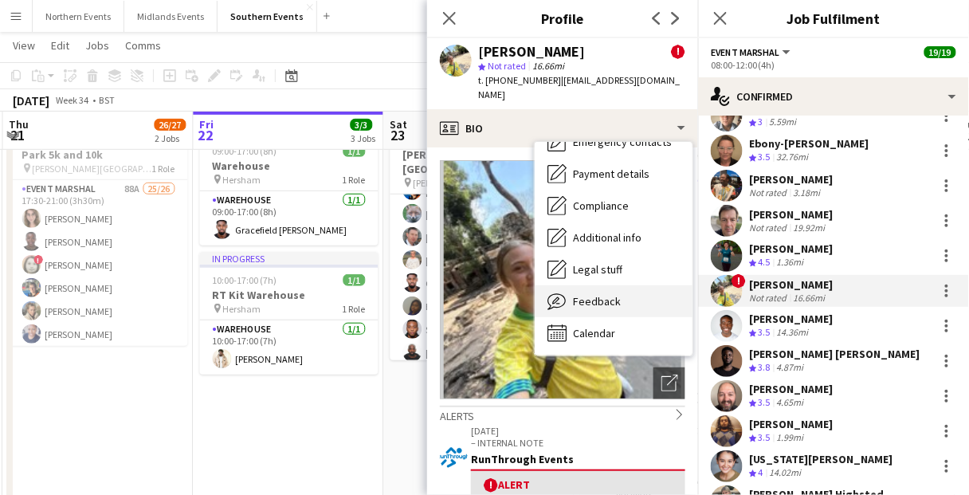
click at [609, 294] on span "Feedback" at bounding box center [597, 301] width 48 height 14
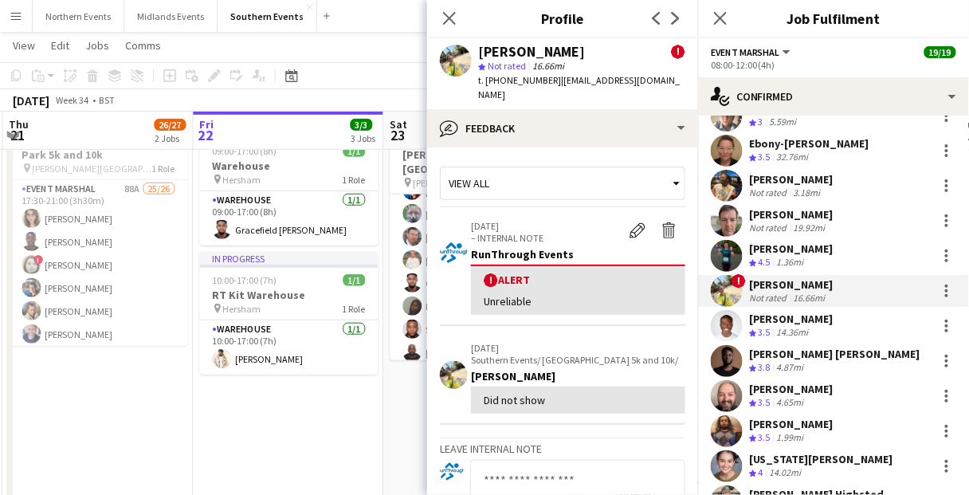
click at [553, 350] on div "[DATE] Southern Events/ [GEOGRAPHIC_DATA] 5k and 10k/ [PERSON_NAME] Did not show" at bounding box center [578, 378] width 214 height 72
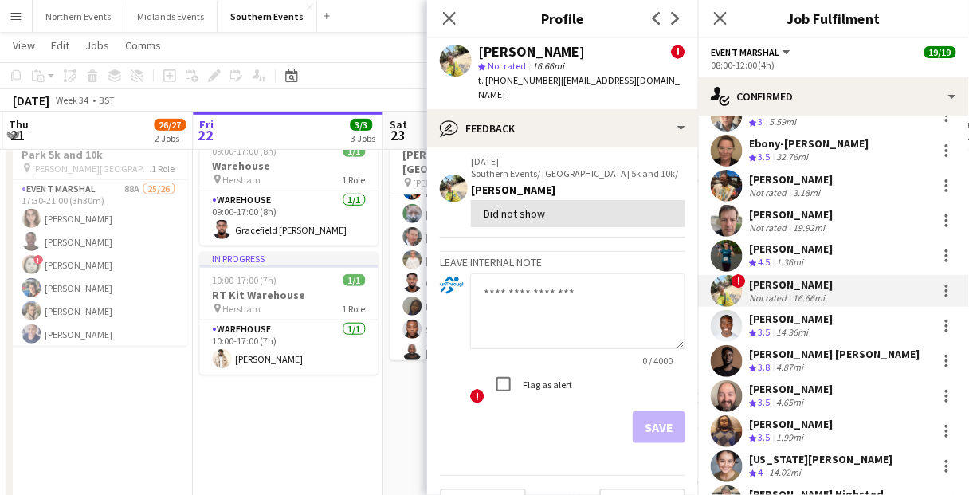
scroll to position [209, 0]
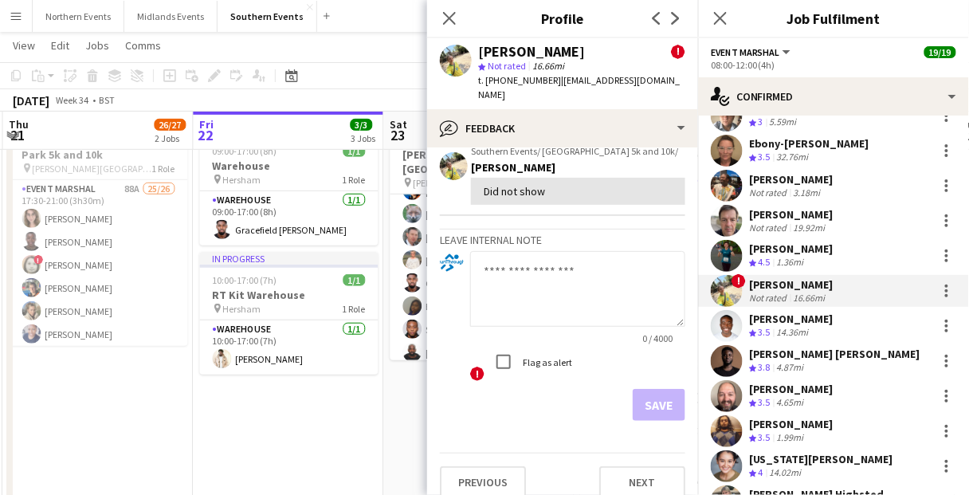
click at [572, 273] on textarea at bounding box center [577, 289] width 215 height 76
type textarea "**********"
click at [546, 355] on label "Flag as alert" at bounding box center [545, 361] width 53 height 12
drag, startPoint x: 652, startPoint y: 387, endPoint x: 643, endPoint y: 384, distance: 9.3
click at [652, 389] on button "Save" at bounding box center [659, 405] width 53 height 32
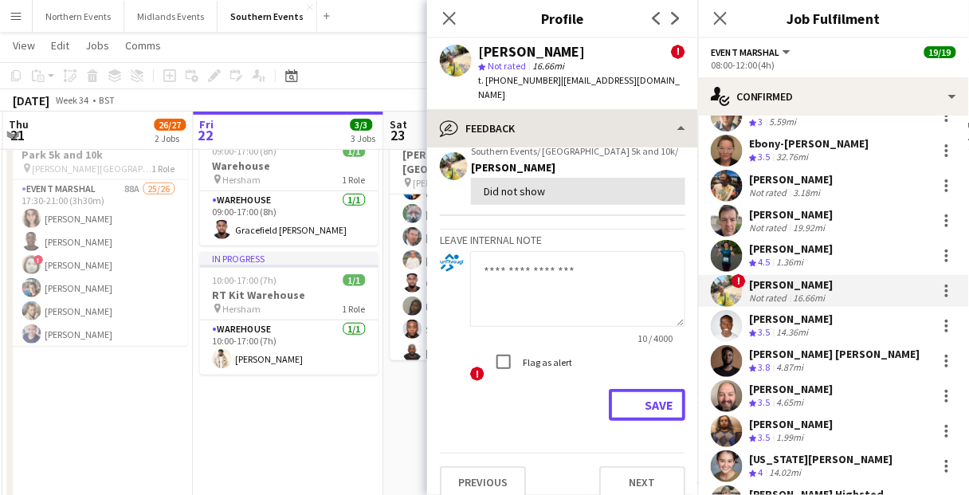
scroll to position [324, 0]
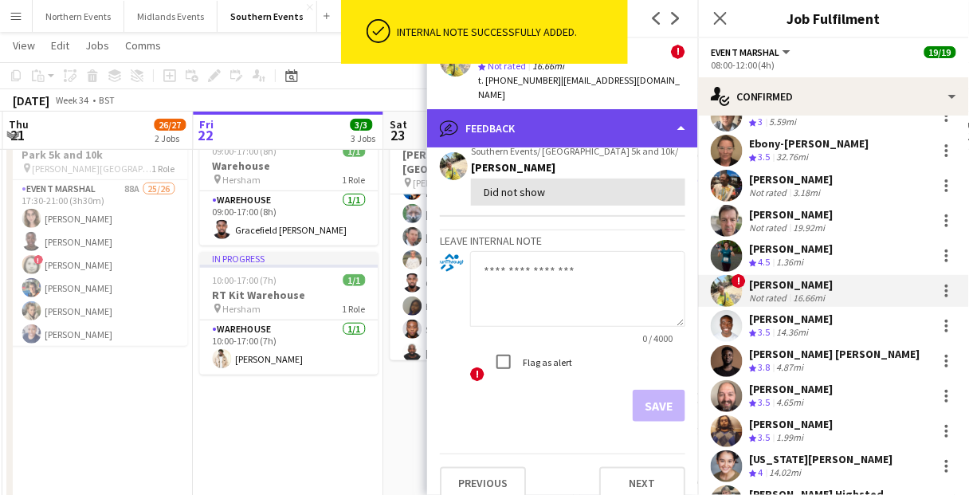
click at [549, 120] on div "bubble-pencil Feedback" at bounding box center [562, 128] width 271 height 38
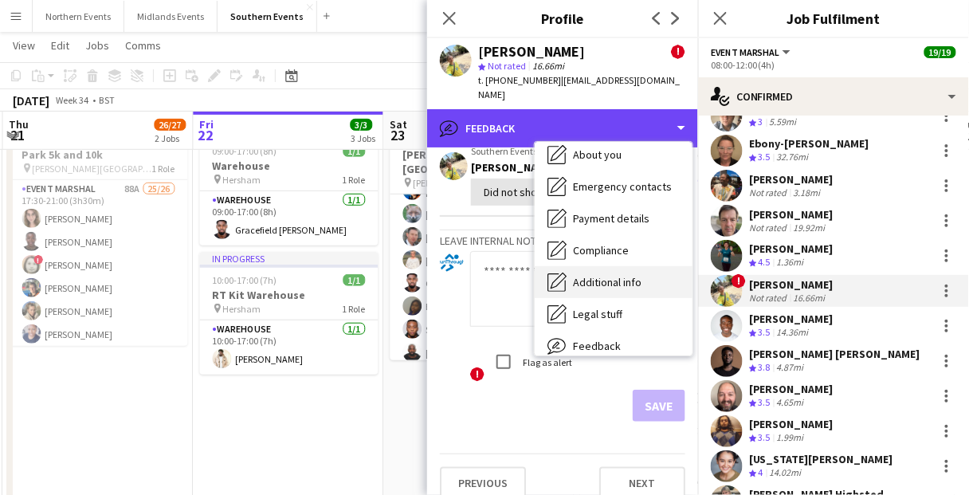
scroll to position [0, 0]
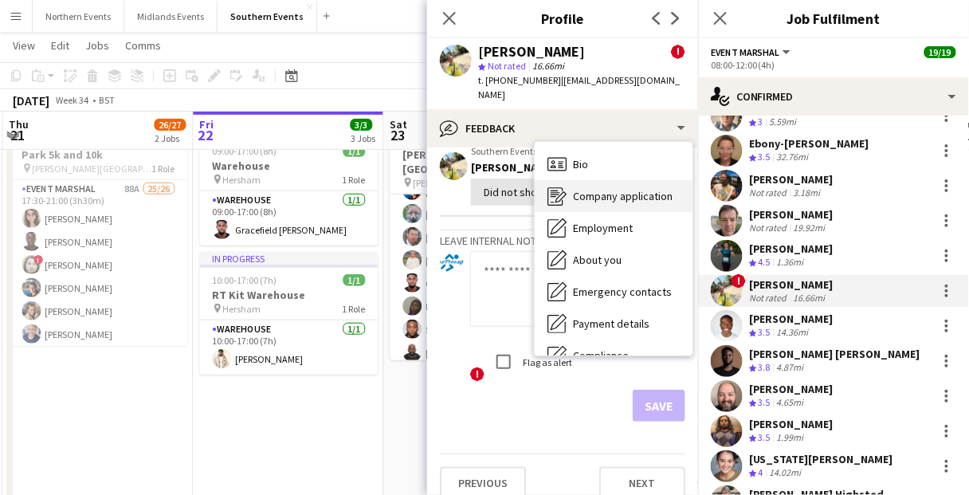
click at [631, 189] on span "Company application" at bounding box center [623, 196] width 100 height 14
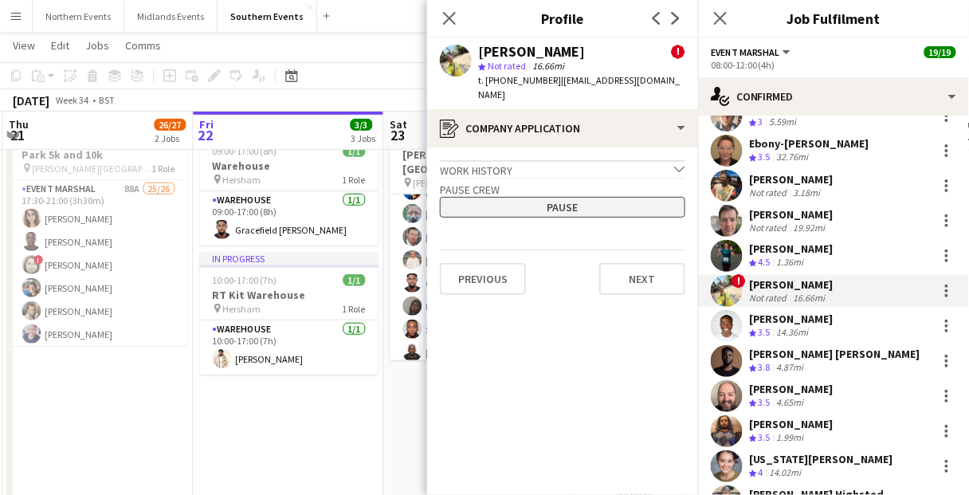
click at [558, 200] on button "Pause" at bounding box center [562, 207] width 245 height 21
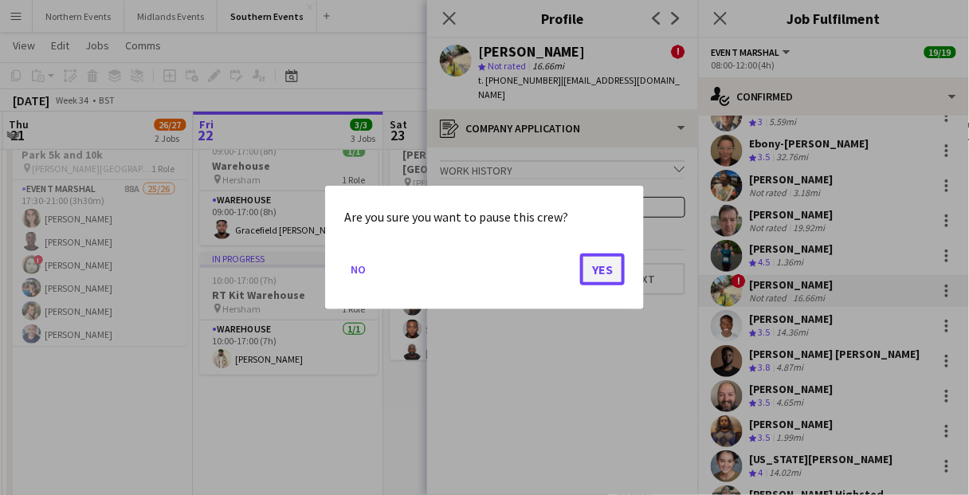
click at [610, 271] on button "Yes" at bounding box center [602, 269] width 45 height 32
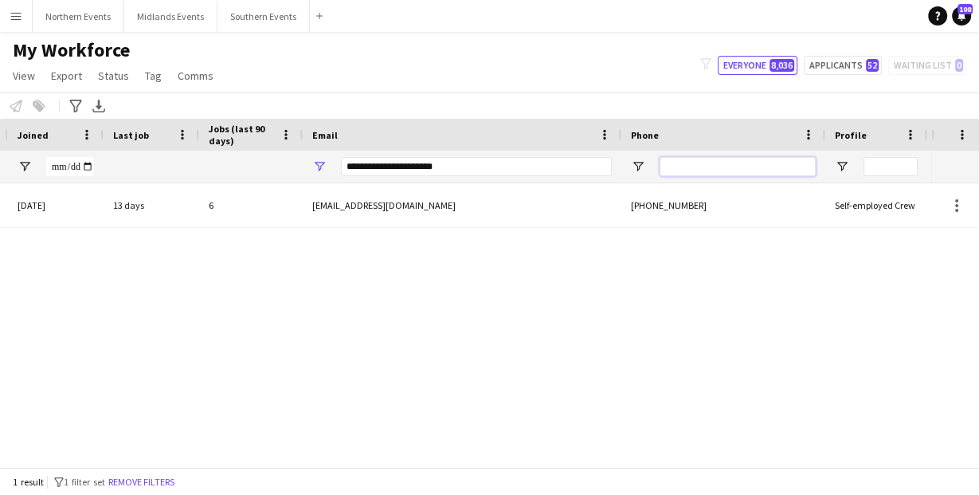
click at [727, 160] on input "Phone Filter Input" at bounding box center [738, 166] width 156 height 19
click at [540, 178] on div "**********" at bounding box center [476, 167] width 271 height 32
click at [512, 163] on input "**********" at bounding box center [476, 166] width 271 height 19
click at [497, 293] on div "Active High Wycombe 09-06-2025 13 days 6 rak_wilson@yahoo.co.uk +447917432309 S…" at bounding box center [465, 320] width 931 height 274
click at [437, 162] on input "**********" at bounding box center [476, 166] width 271 height 19
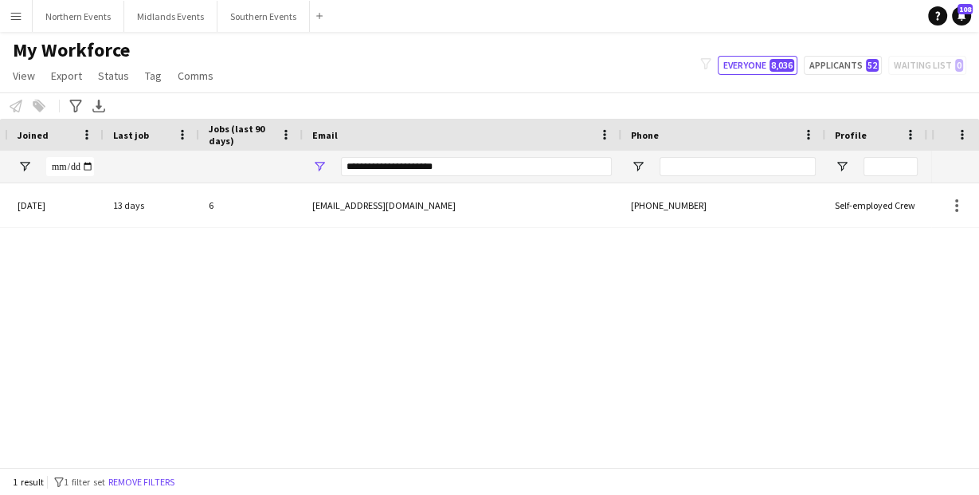
click at [447, 311] on div "Active High Wycombe 09-06-2025 13 days 6 rak_wilson@yahoo.co.uk +447917432309 S…" at bounding box center [465, 320] width 931 height 274
click at [463, 163] on input "**********" at bounding box center [476, 166] width 271 height 19
paste input "Email Filter Input"
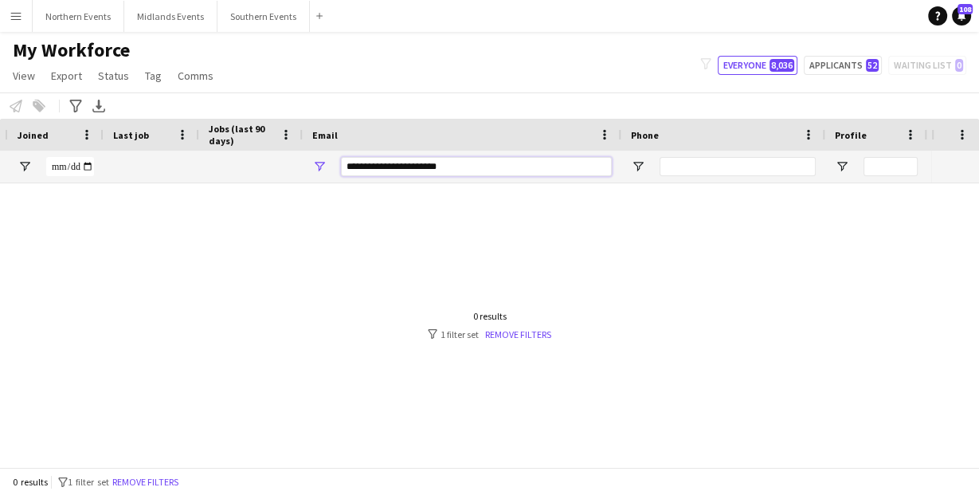
click at [362, 166] on input "**********" at bounding box center [476, 166] width 271 height 19
click at [361, 164] on input "**********" at bounding box center [476, 166] width 271 height 19
drag, startPoint x: 361, startPoint y: 164, endPoint x: 334, endPoint y: 163, distance: 27.1
click at [334, 163] on div "**********" at bounding box center [462, 167] width 319 height 32
click at [361, 168] on input "**********" at bounding box center [476, 166] width 271 height 19
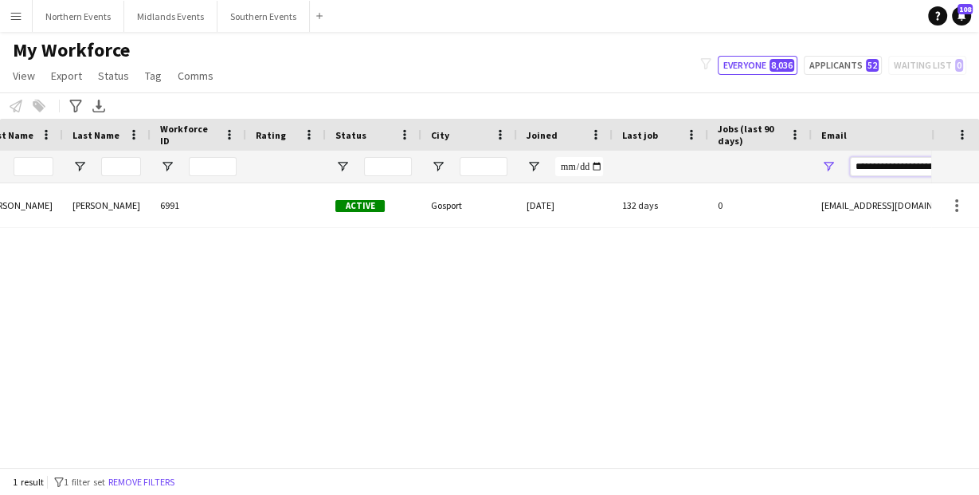
scroll to position [0, 382]
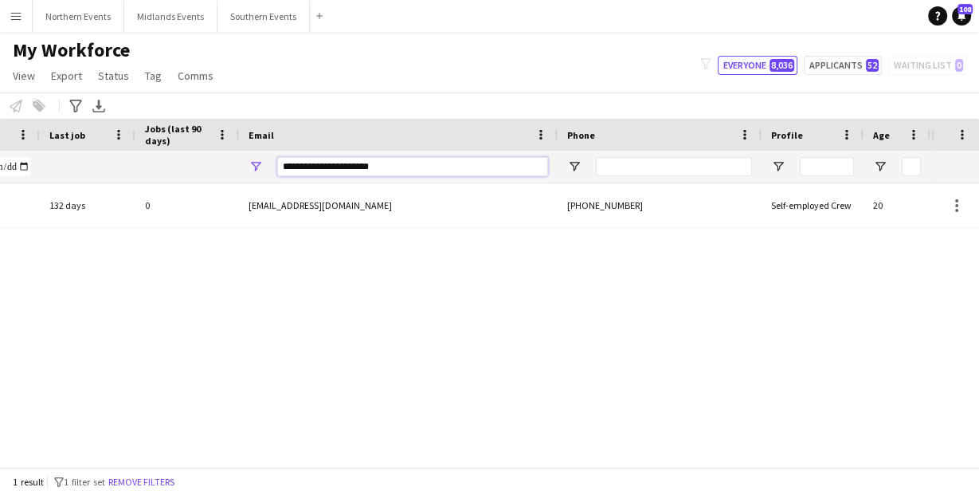
click at [393, 159] on input "**********" at bounding box center [412, 166] width 271 height 19
paste input "**********"
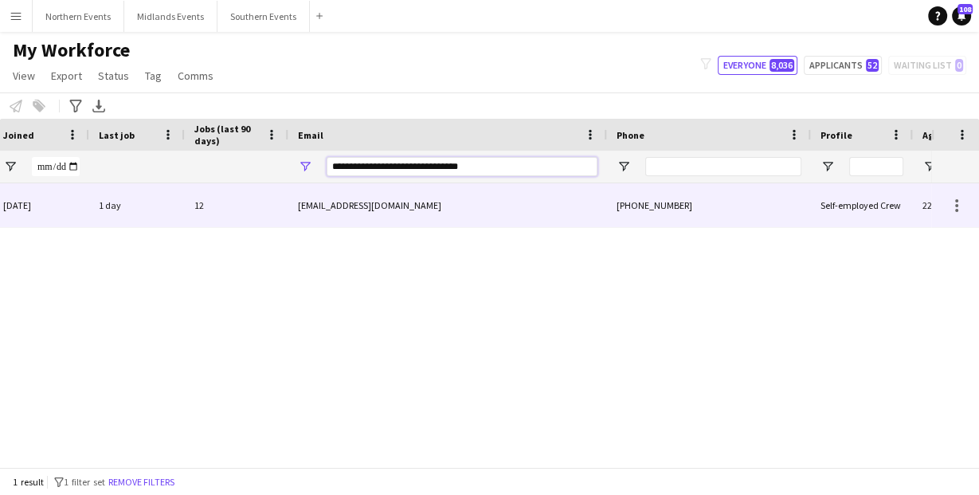
scroll to position [0, 574]
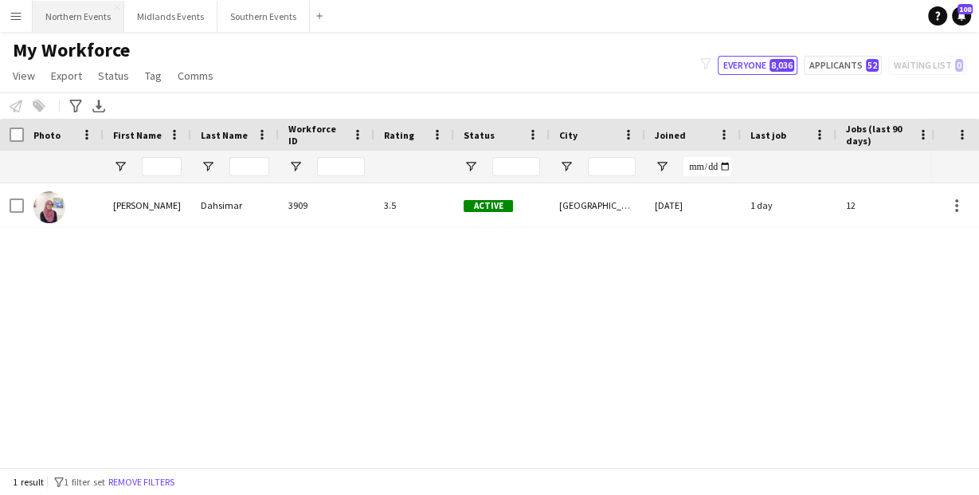
type input "**********"
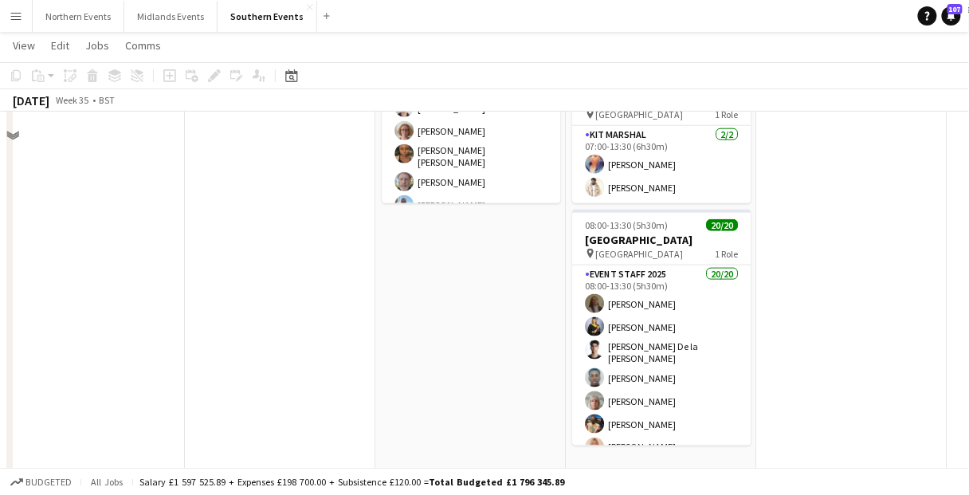
scroll to position [382, 0]
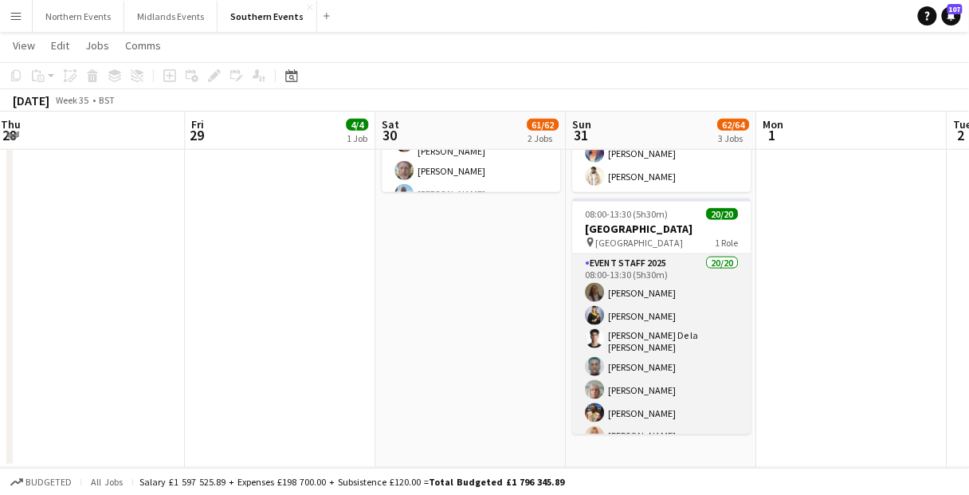
click at [730, 341] on app-card-role "Event Staff 2025 20/20 08:00-13:30 (5h30m) Bethany Lawrence Shannon Lewinton Ad…" at bounding box center [661, 503] width 178 height 498
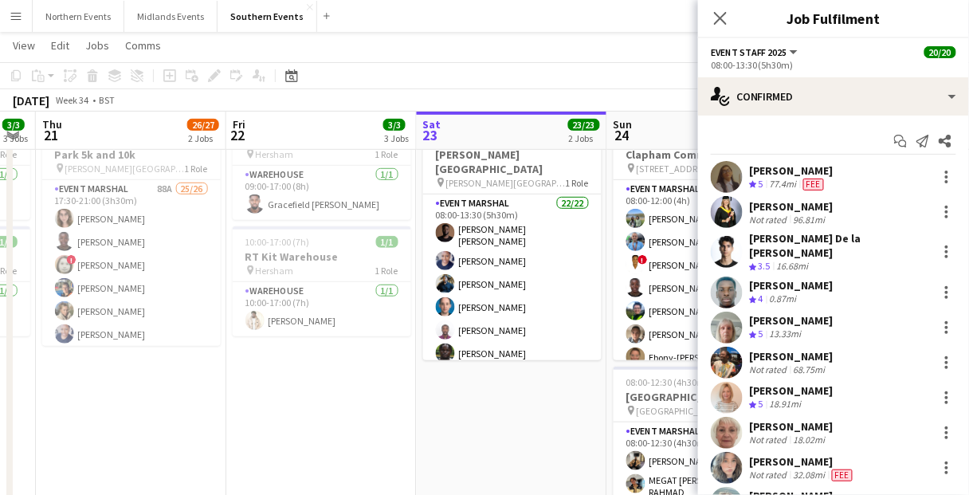
scroll to position [0, 506]
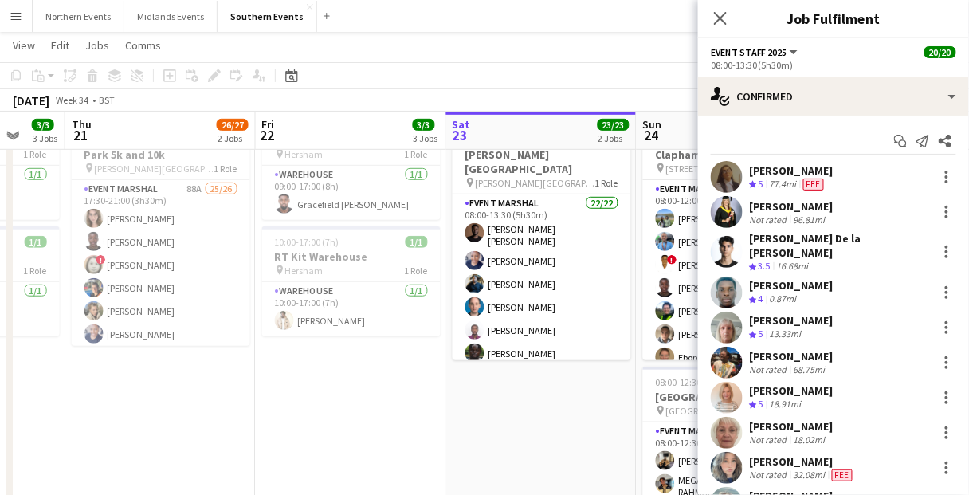
click at [146, 433] on app-date-cell "10:00-17:00 (7h) 1/1 RT Kit Warehouse pin Hersham 1 Role Warehouse 1/1 10:00-17…" at bounding box center [160, 323] width 190 height 672
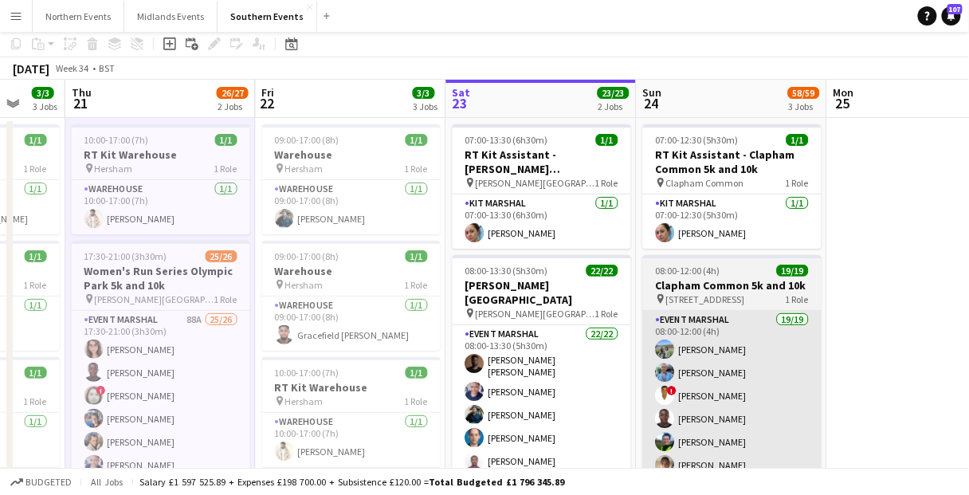
scroll to position [64, 0]
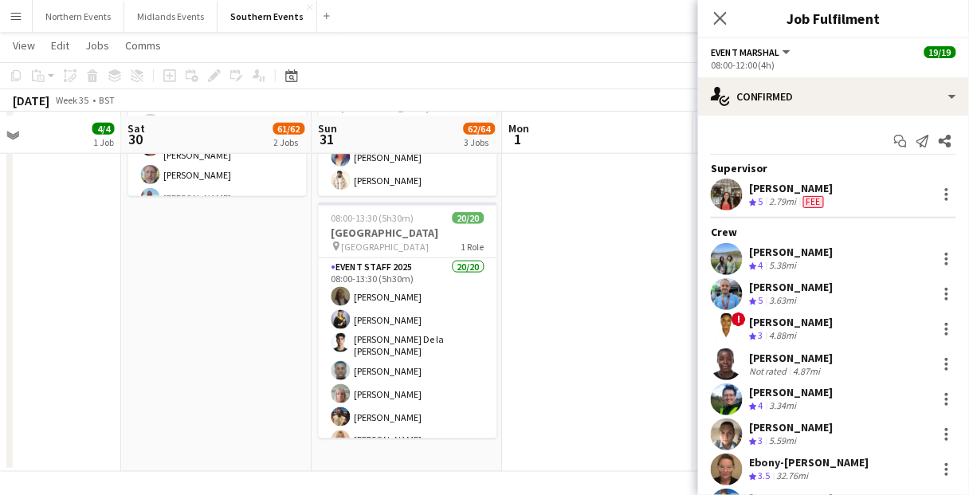
scroll to position [382, 0]
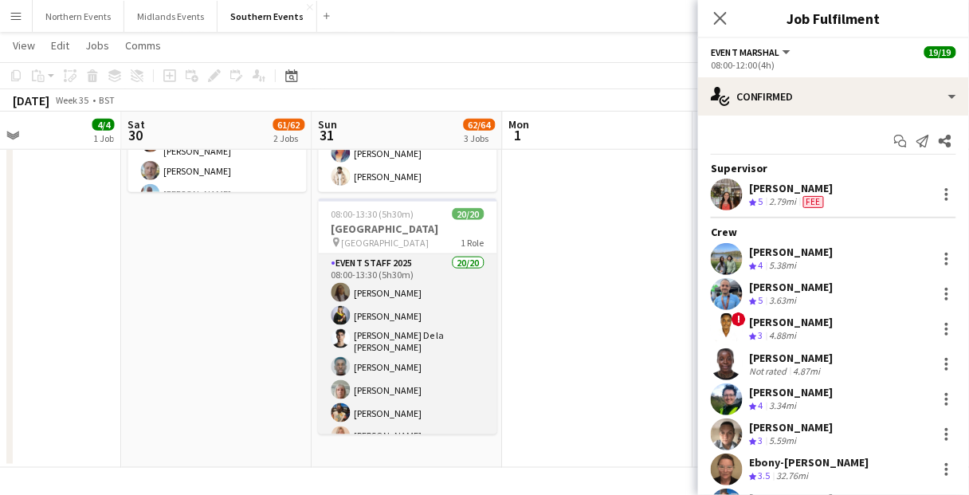
click at [395, 339] on app-card-role "Event Staff 2025 20/20 08:00-13:30 (5h30m) Bethany Lawrence Shannon Lewinton Ad…" at bounding box center [408, 503] width 178 height 498
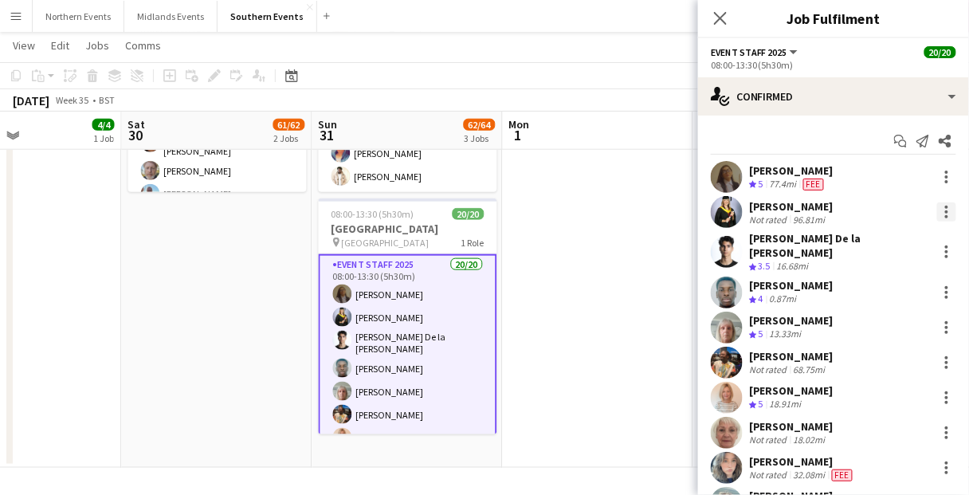
click at [941, 212] on div at bounding box center [946, 211] width 19 height 19
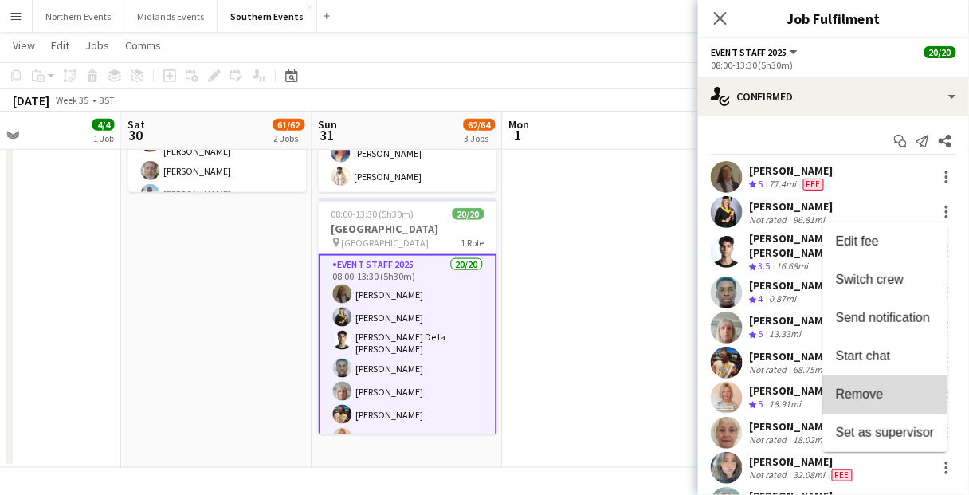
click at [883, 392] on span "Remove" at bounding box center [860, 394] width 48 height 14
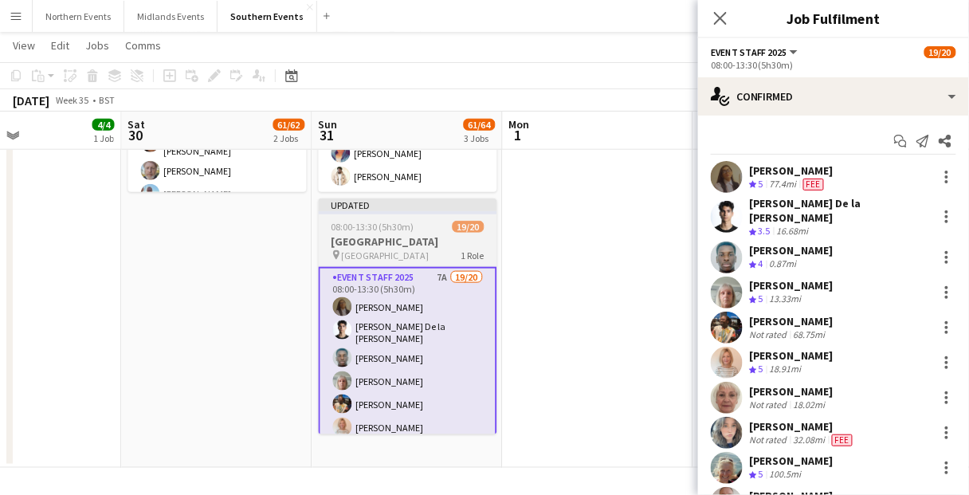
click at [472, 230] on span "19/20" at bounding box center [468, 227] width 32 height 12
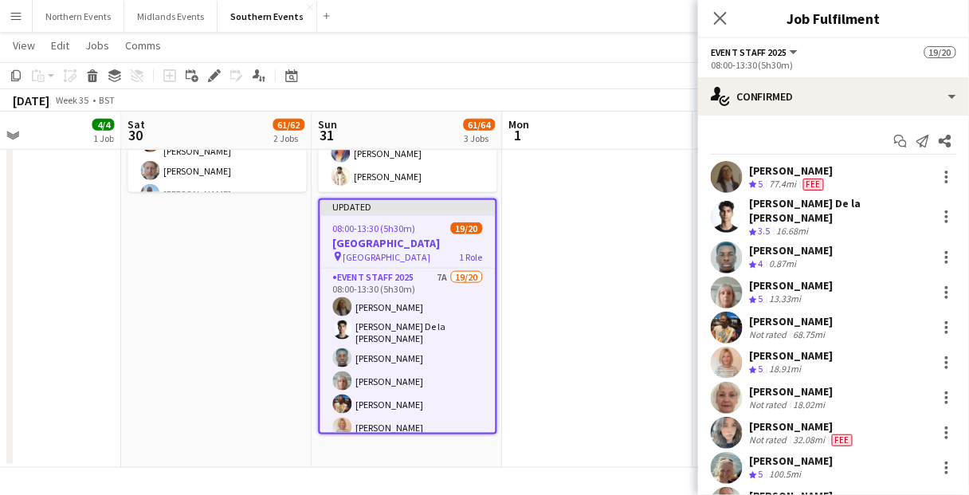
click at [732, 14] on div "Close pop-in" at bounding box center [720, 18] width 45 height 37
click at [725, 16] on icon "Close pop-in" at bounding box center [719, 17] width 15 height 15
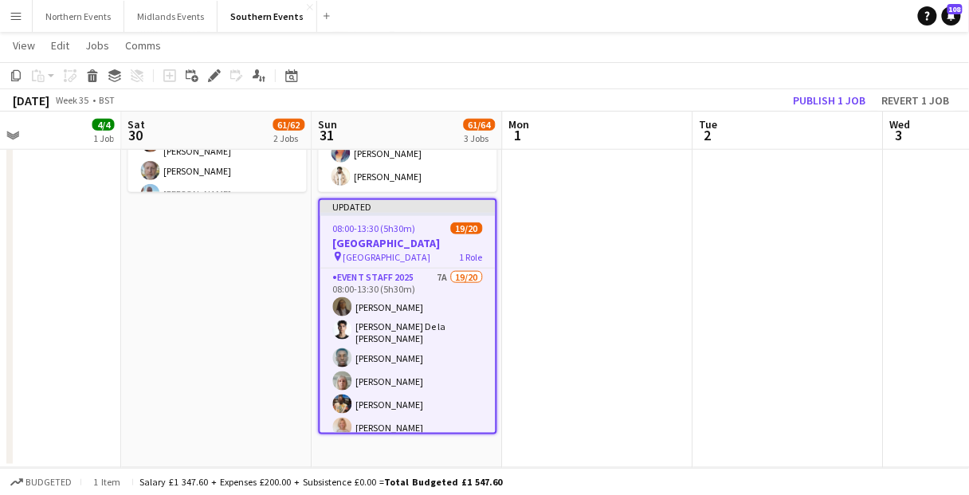
click at [834, 110] on div "Publish 1 job Revert 1 job" at bounding box center [871, 100] width 194 height 21
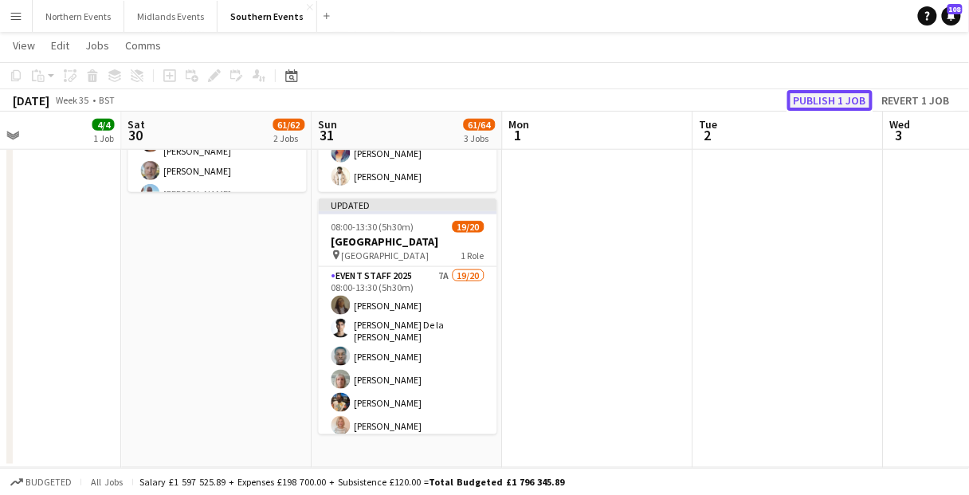
click at [834, 96] on button "Publish 1 job" at bounding box center [829, 100] width 85 height 21
